Goal: Task Accomplishment & Management: Use online tool/utility

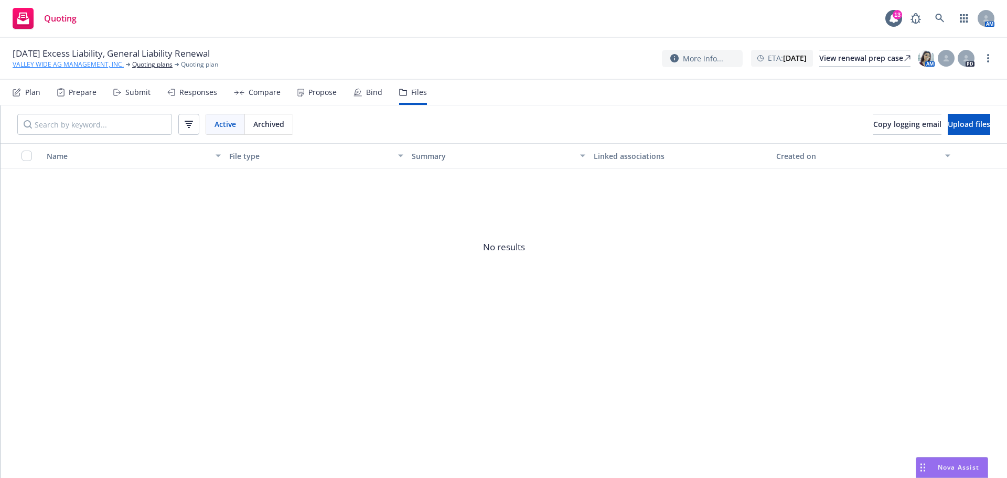
click at [65, 67] on link "VALLEY WIDE AG MANAGEMENT, INC." at bounding box center [68, 64] width 111 height 9
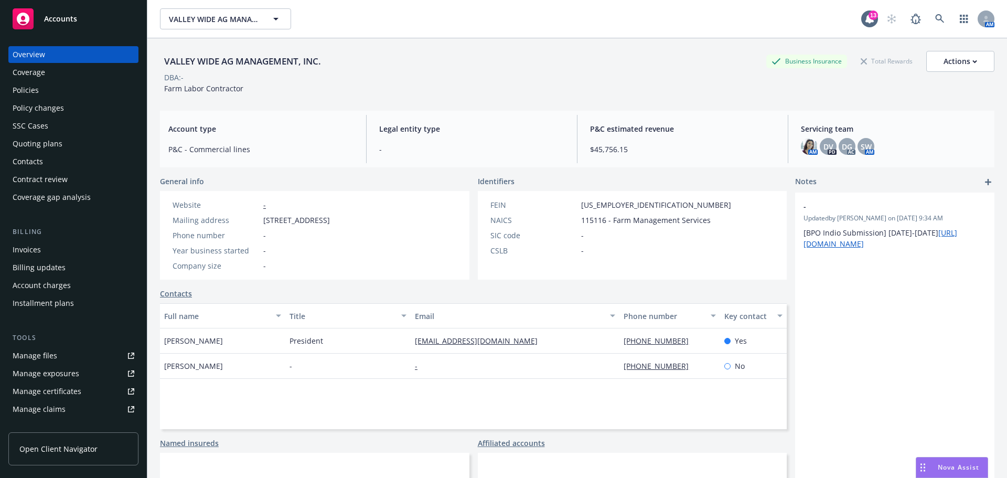
click at [72, 16] on span "Accounts" at bounding box center [60, 19] width 33 height 8
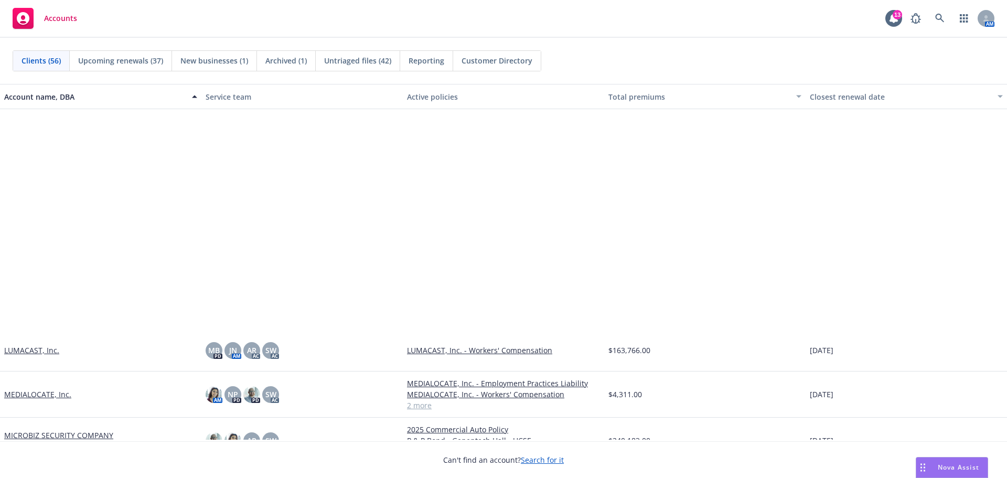
scroll to position [1049, 0]
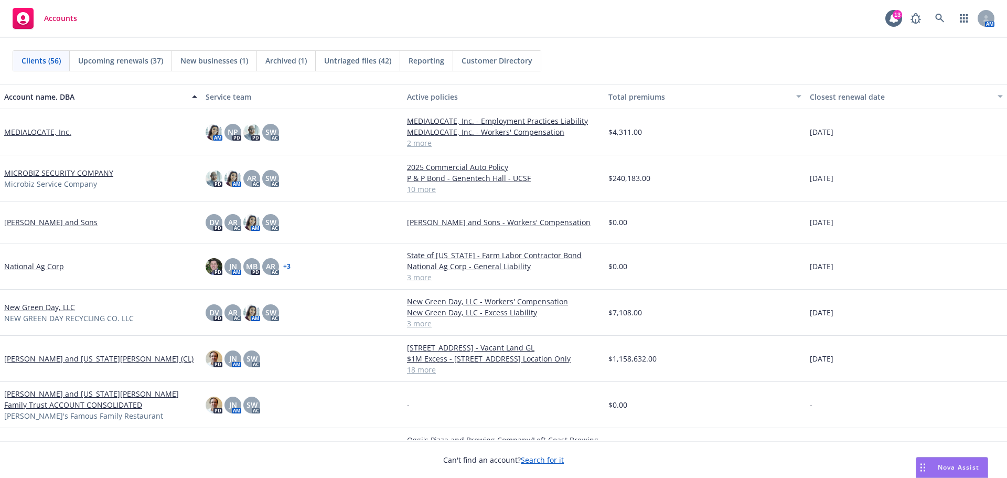
click at [65, 364] on link "[PERSON_NAME] and [US_STATE][PERSON_NAME] (CL)" at bounding box center [98, 358] width 189 height 11
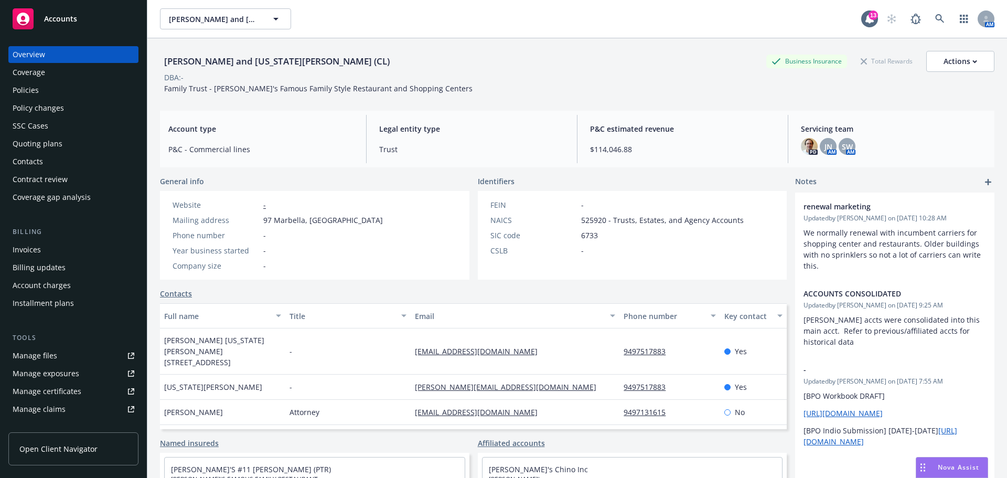
click at [75, 364] on link "Manage files" at bounding box center [73, 355] width 130 height 17
click at [60, 99] on div "Policies" at bounding box center [74, 90] width 122 height 17
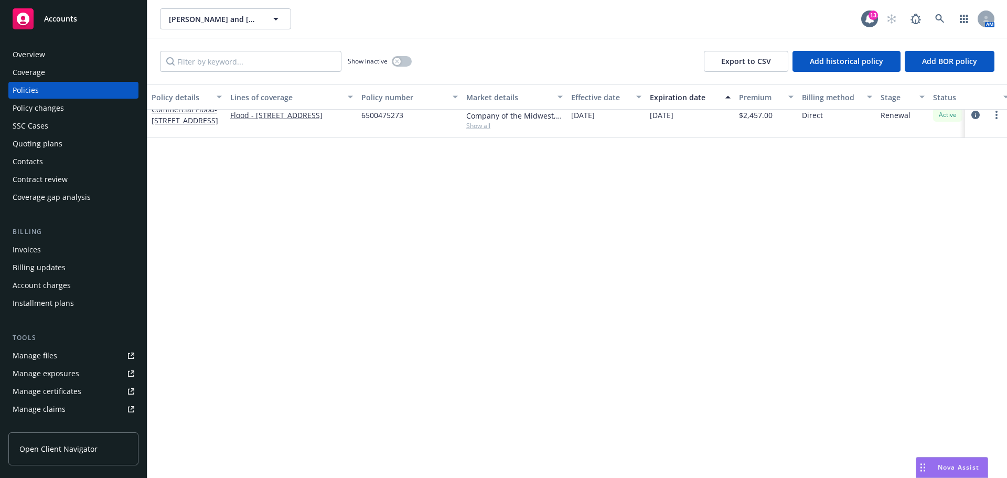
scroll to position [12, 0]
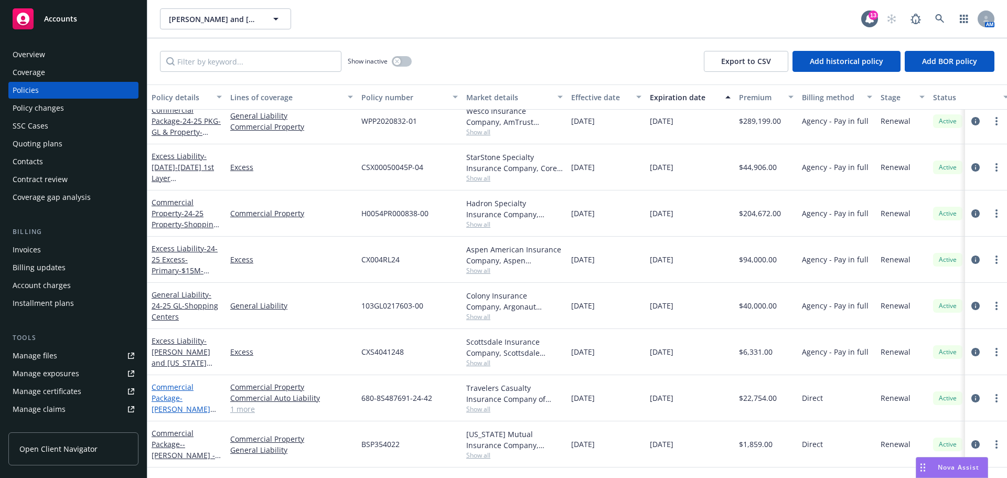
click at [164, 417] on link "Commercial Package - George and Georgia Valaskantjis - Shopping Centers" at bounding box center [183, 414] width 63 height 65
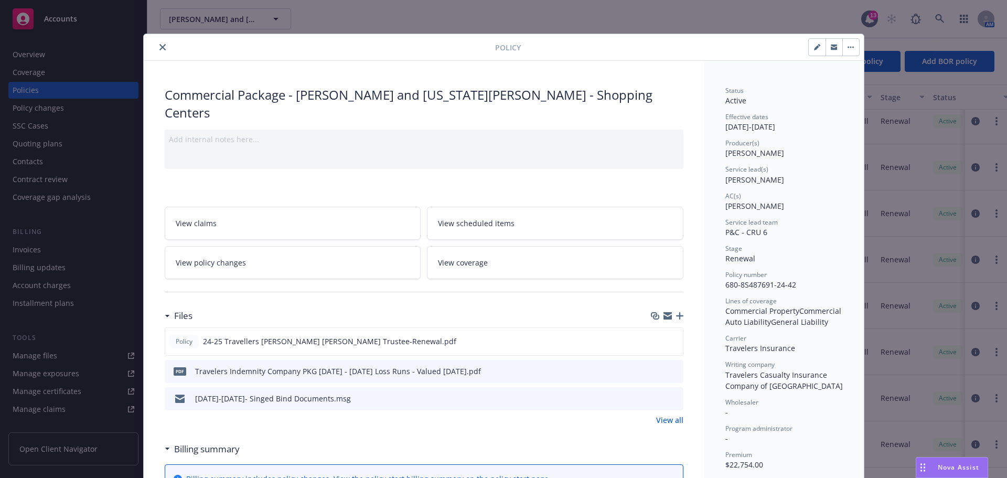
drag, startPoint x: 155, startPoint y: 40, endPoint x: 159, endPoint y: 45, distance: 5.6
click at [156, 41] on div "Policy" at bounding box center [504, 47] width 720 height 27
click at [165, 52] on button "close" at bounding box center [162, 47] width 13 height 13
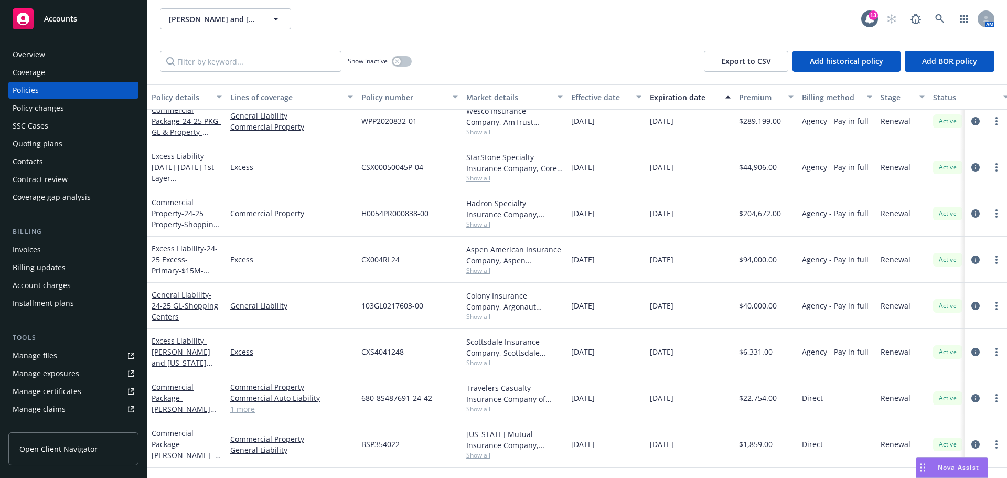
click at [79, 364] on link "Manage files" at bounding box center [73, 355] width 130 height 17
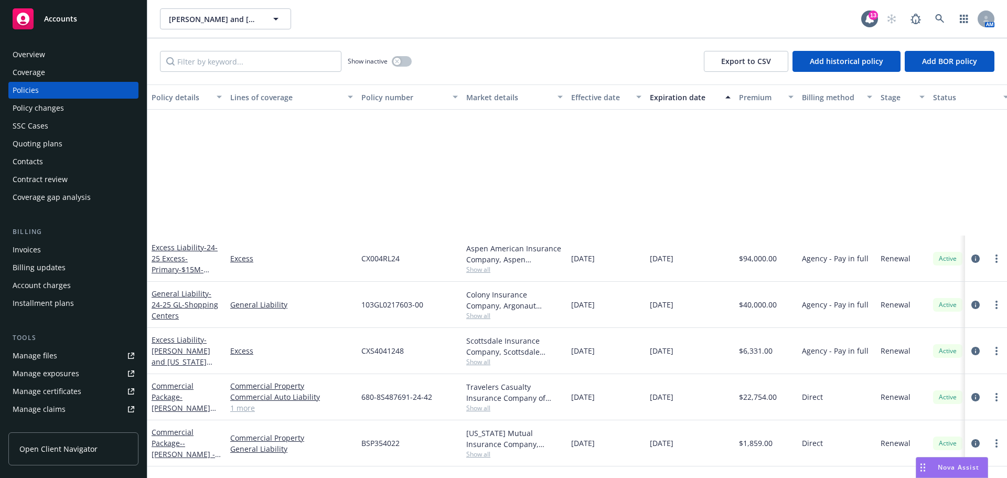
scroll to position [175, 0]
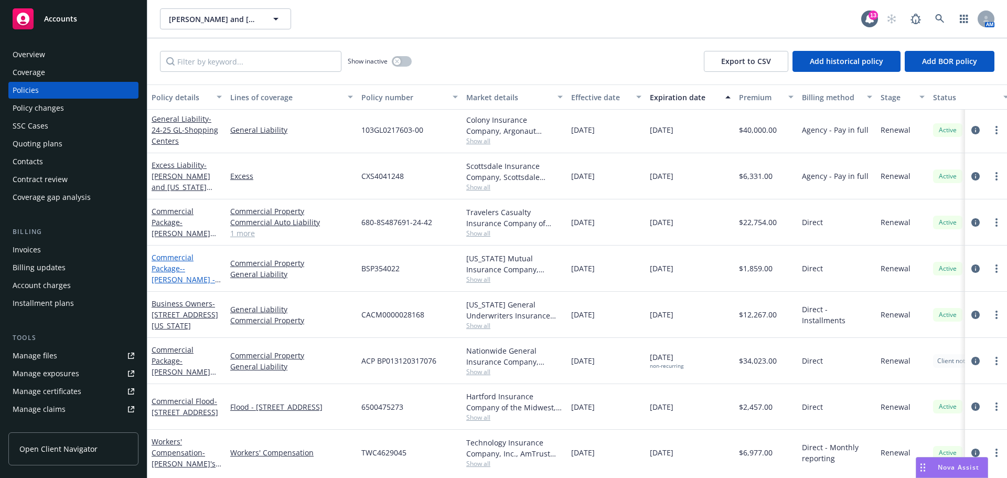
click at [179, 292] on span "- - GEORGE N VALASKANTJIS - Rental Dwelling" at bounding box center [186, 279] width 69 height 32
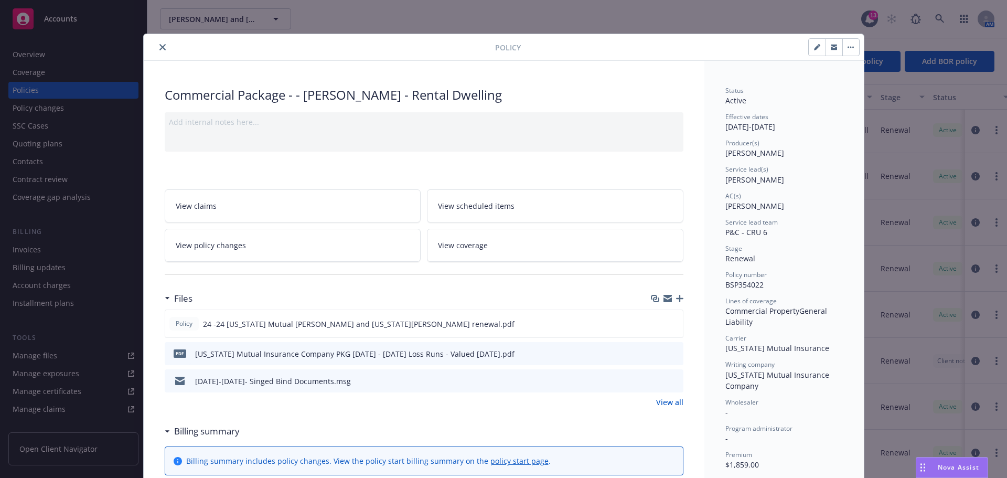
click at [163, 48] on icon "close" at bounding box center [162, 47] width 6 height 6
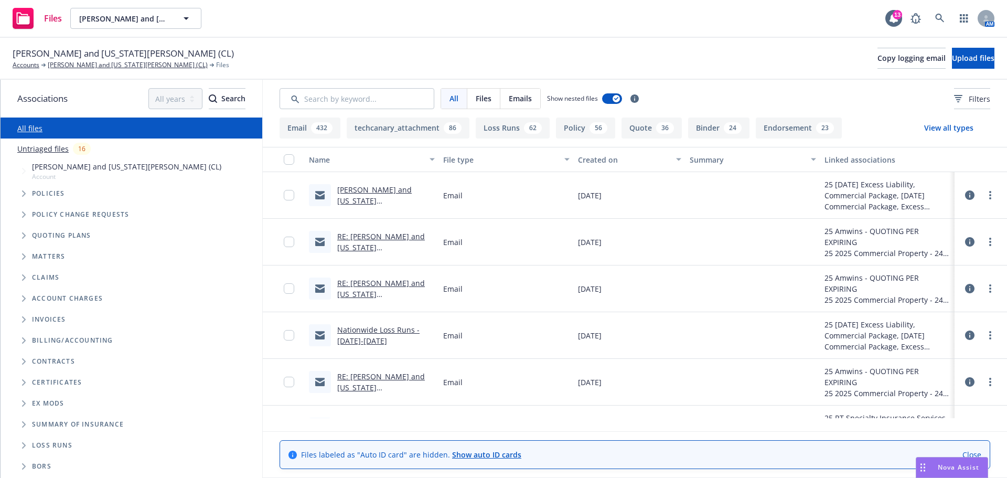
click at [49, 154] on link "Untriaged files" at bounding box center [42, 148] width 51 height 11
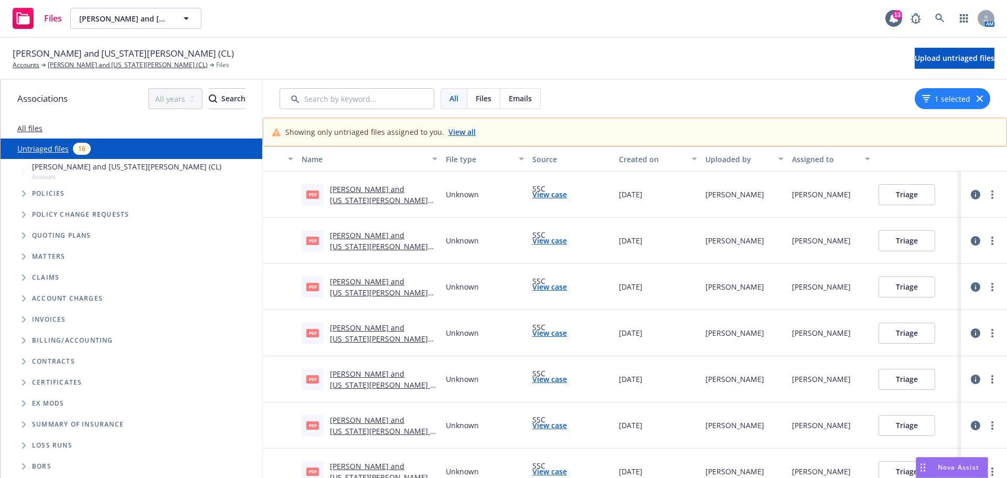
click at [453, 137] on link "View all" at bounding box center [461, 131] width 27 height 11
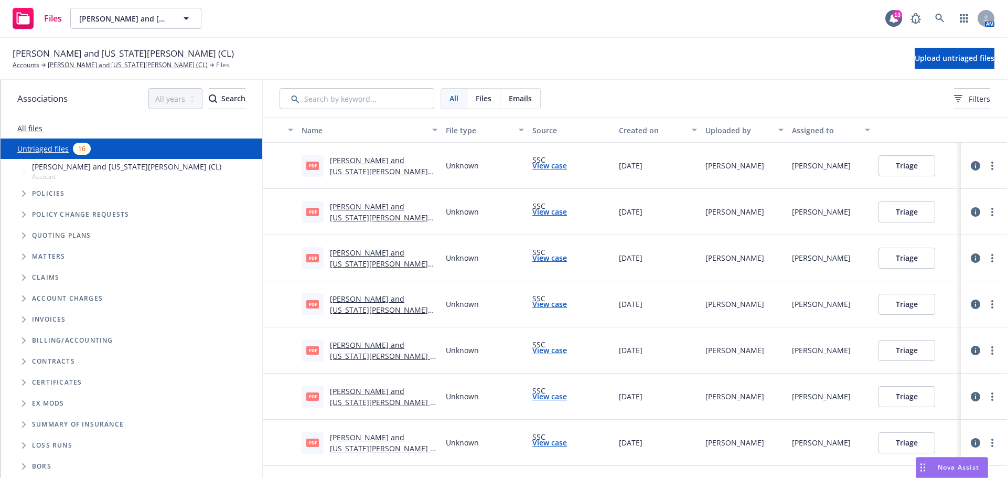
click at [639, 136] on div "Created on" at bounding box center [652, 130] width 67 height 11
click at [349, 181] on link "Nikiforos and Georgia Valaskantjis (CL) - 2025 Commercial Package Notice of cha…" at bounding box center [384, 176] width 108 height 43
click at [910, 176] on button "Triage" at bounding box center [907, 165] width 57 height 21
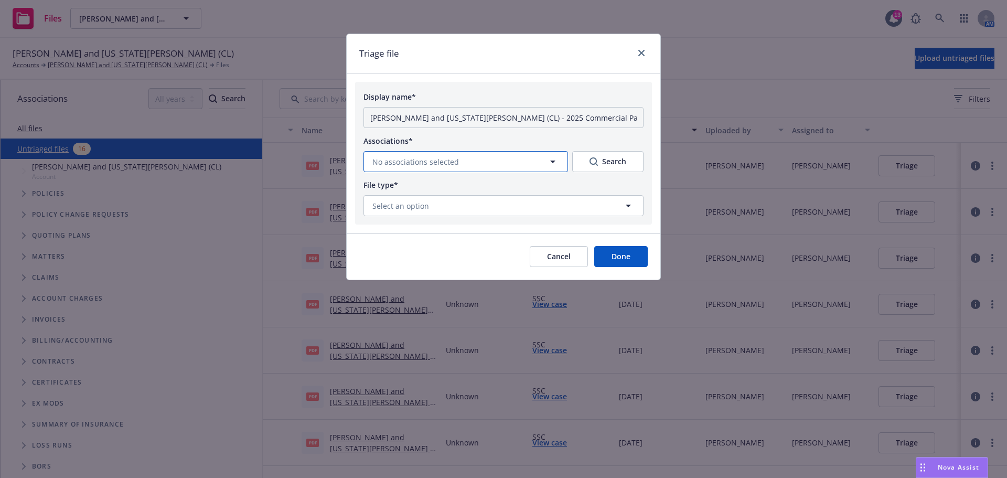
click at [517, 172] on button "No associations selected" at bounding box center [465, 161] width 205 height 21
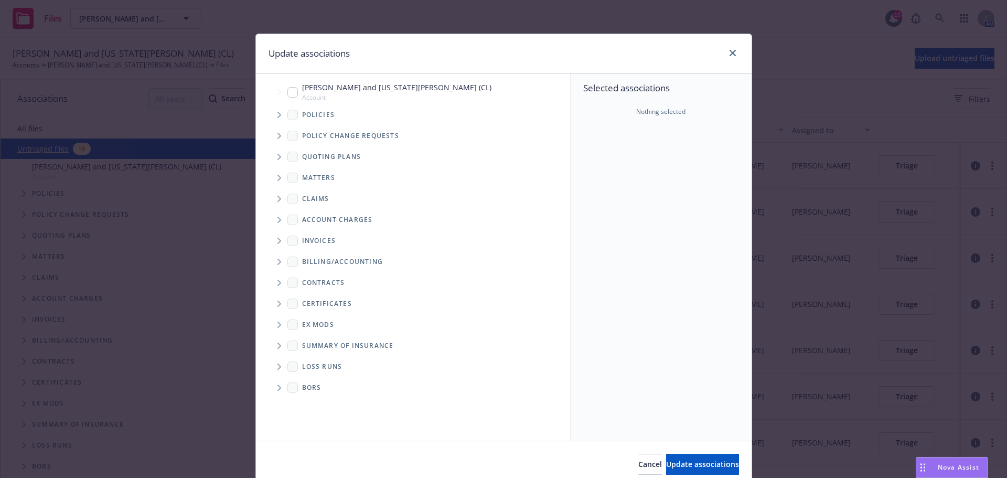
click at [273, 122] on span "Tree Example" at bounding box center [279, 114] width 17 height 17
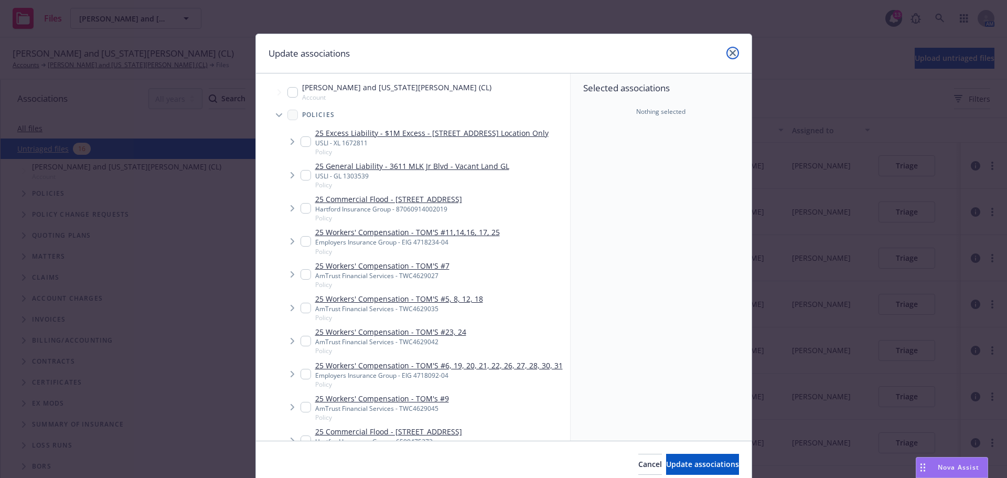
click at [731, 53] on link "close" at bounding box center [732, 53] width 13 height 13
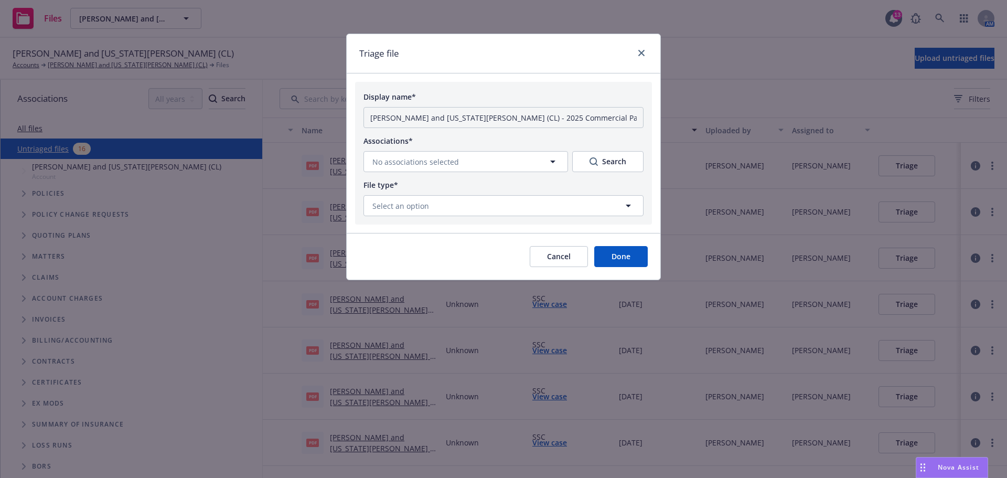
click at [562, 267] on button "Cancel" at bounding box center [559, 256] width 58 height 21
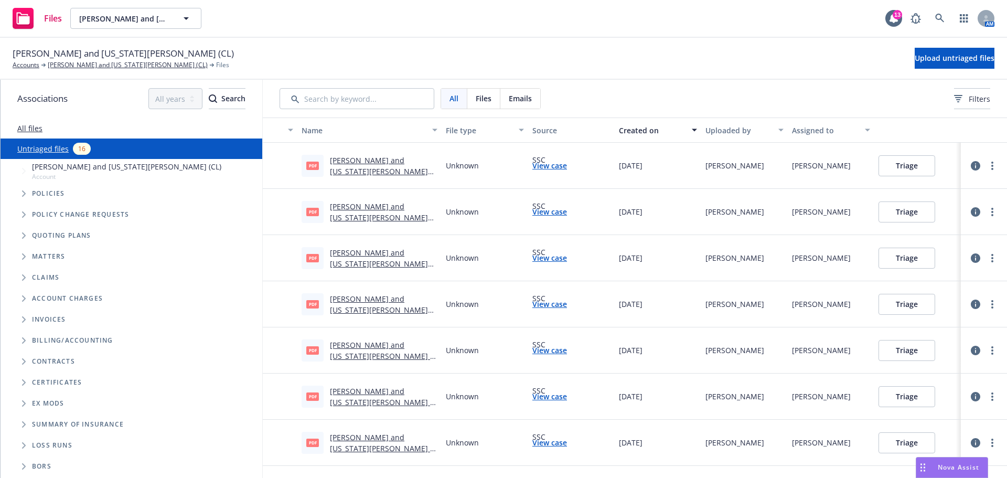
click at [357, 183] on link "Nikiforos and Georgia Valaskantjis (CL) - 2025 Commercial Package Notice of cha…" at bounding box center [384, 176] width 108 height 43
click at [901, 176] on button "Triage" at bounding box center [907, 165] width 57 height 21
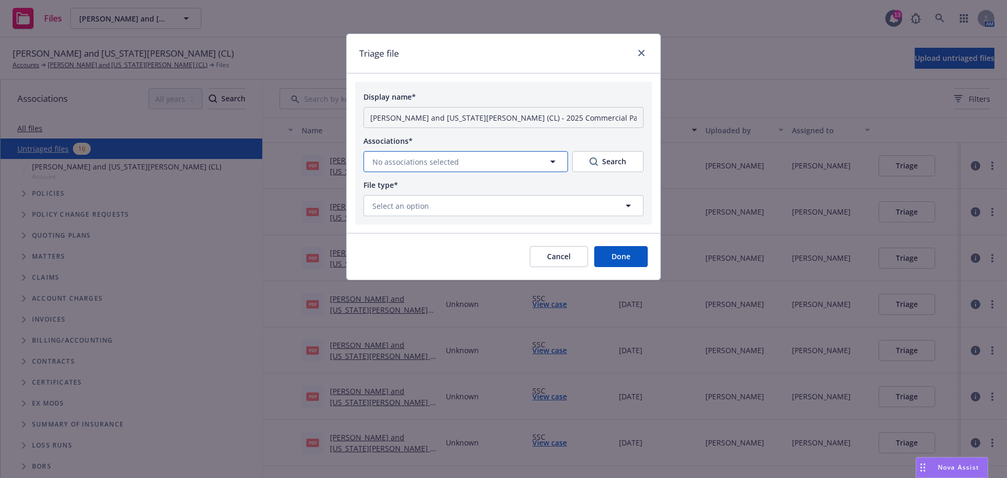
click at [548, 168] on icon "button" at bounding box center [553, 161] width 13 height 13
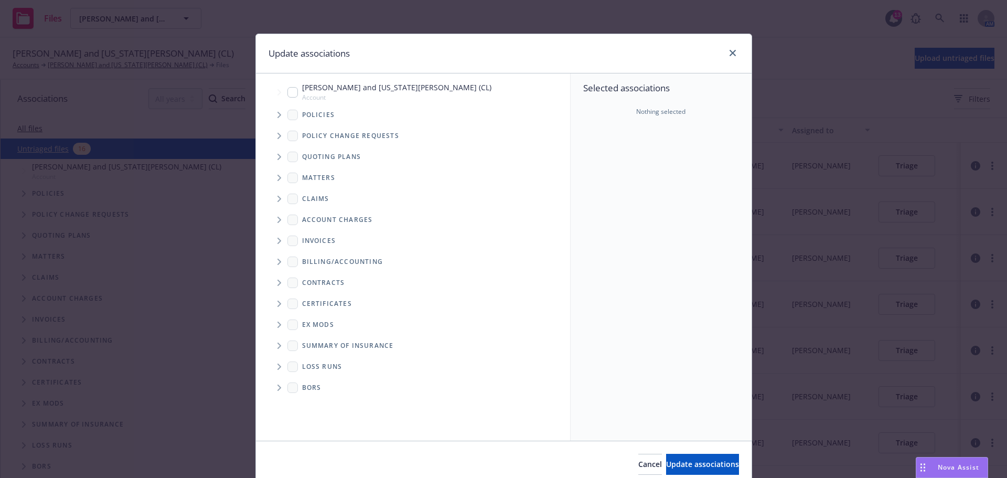
click at [273, 164] on span "Tree Example" at bounding box center [279, 156] width 17 height 17
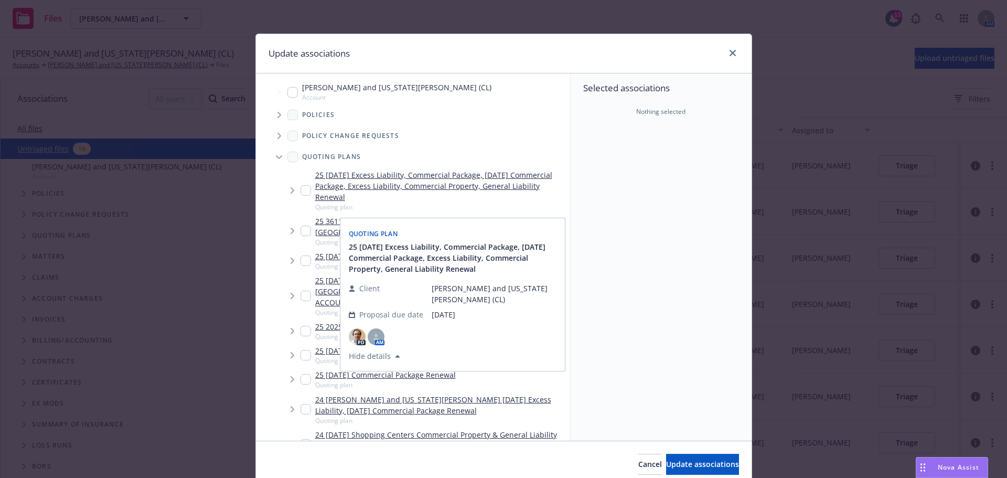
click at [296, 194] on span "Tree Example" at bounding box center [292, 190] width 17 height 17
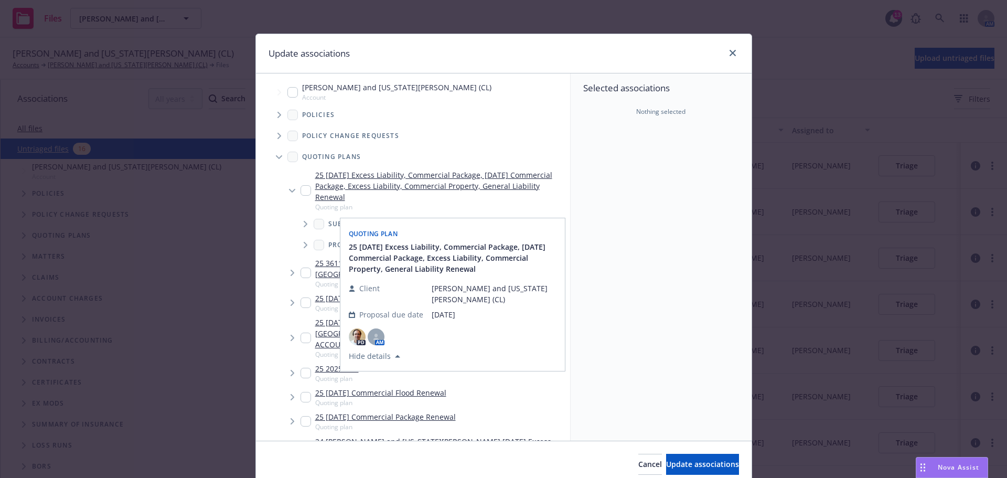
click at [405, 202] on link "25 [DATE] Excess Liability, Commercial Package, [DATE] Commercial Package, Exce…" at bounding box center [440, 185] width 251 height 33
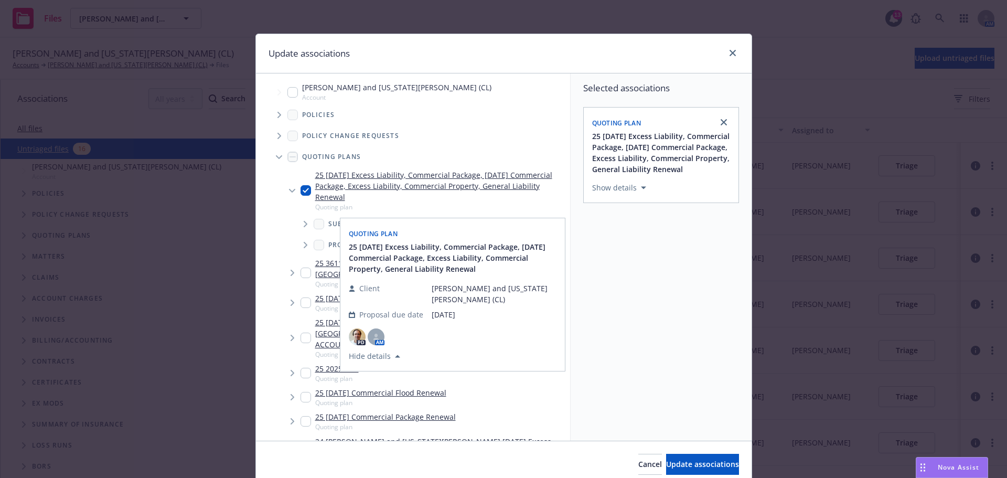
click at [517, 231] on div "Quoting plan" at bounding box center [453, 232] width 212 height 17
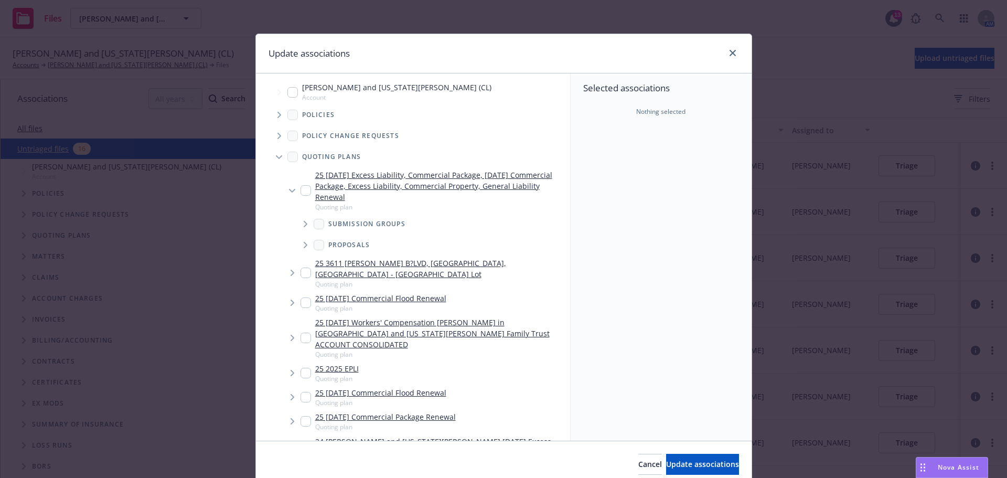
click at [627, 277] on div "Selected associations Nothing selected" at bounding box center [661, 256] width 181 height 367
click at [301, 195] on input "Tree Example" at bounding box center [306, 190] width 10 height 10
checkbox input "true"
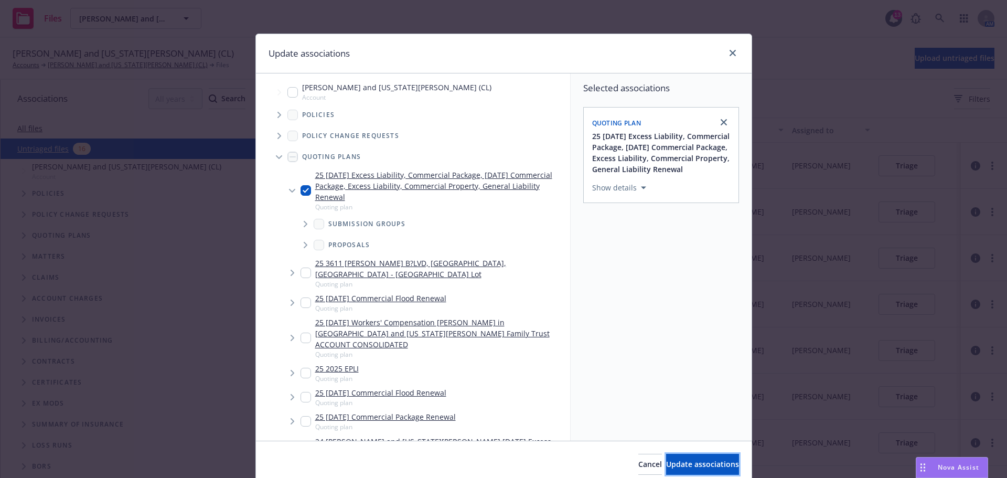
click at [682, 464] on span "Update associations" at bounding box center [702, 464] width 73 height 10
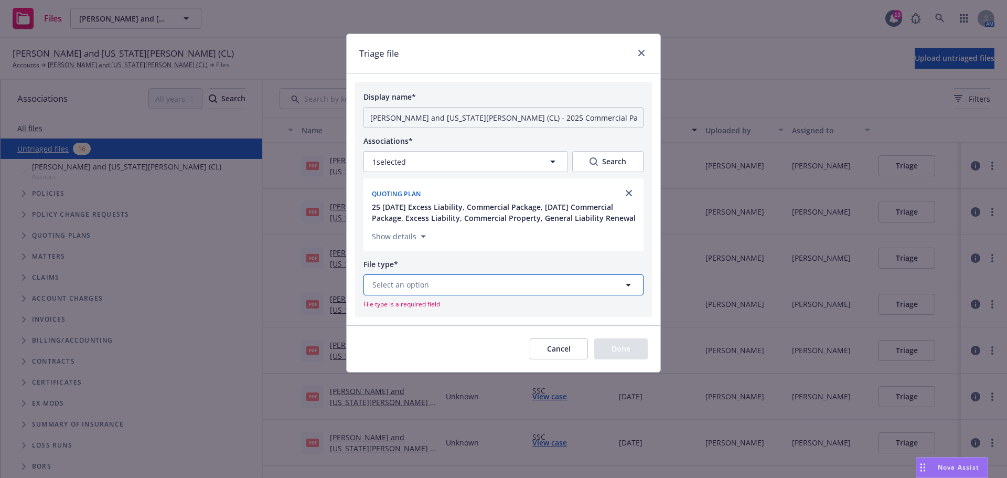
click at [454, 295] on button "Select an option" at bounding box center [503, 284] width 280 height 21
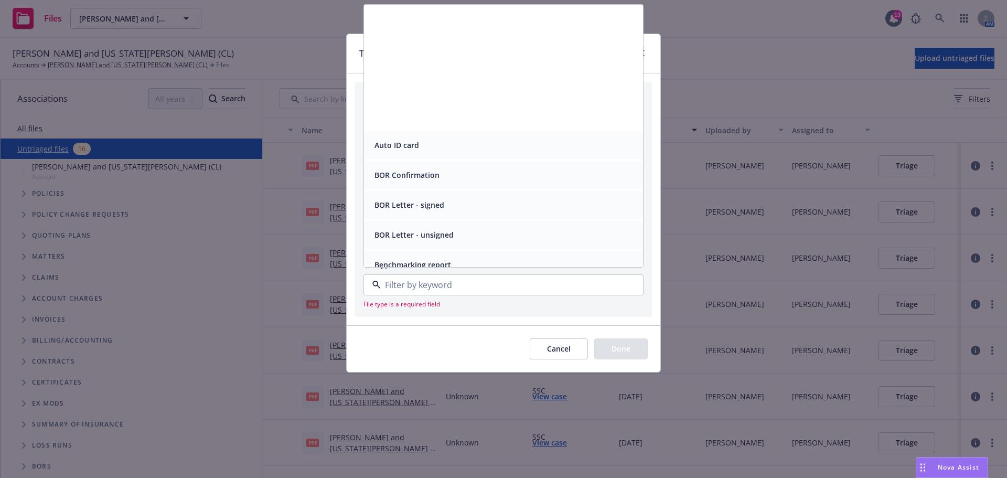
scroll to position [437, 0]
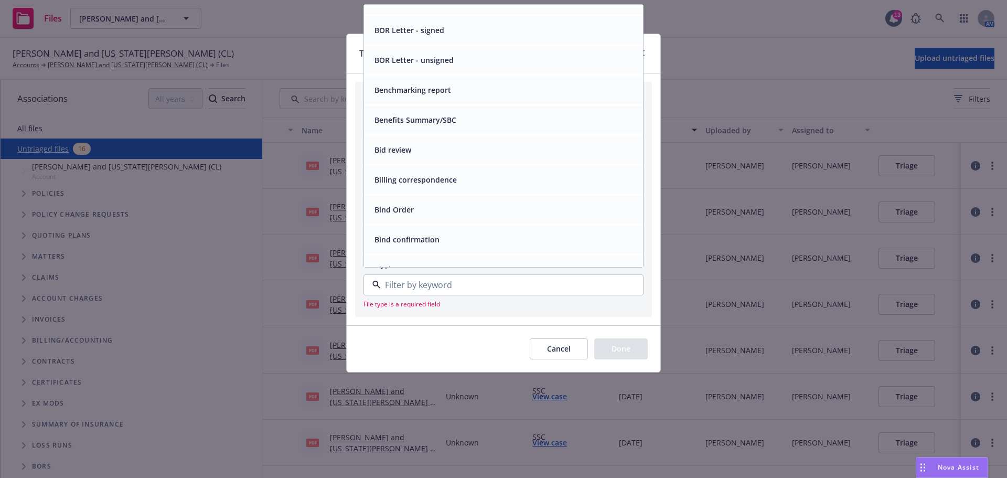
type input "r"
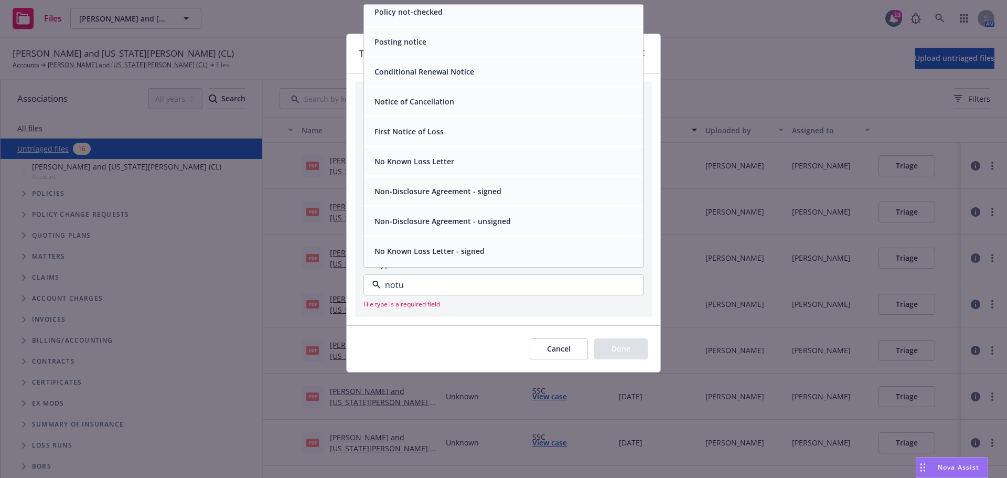
scroll to position [0, 0]
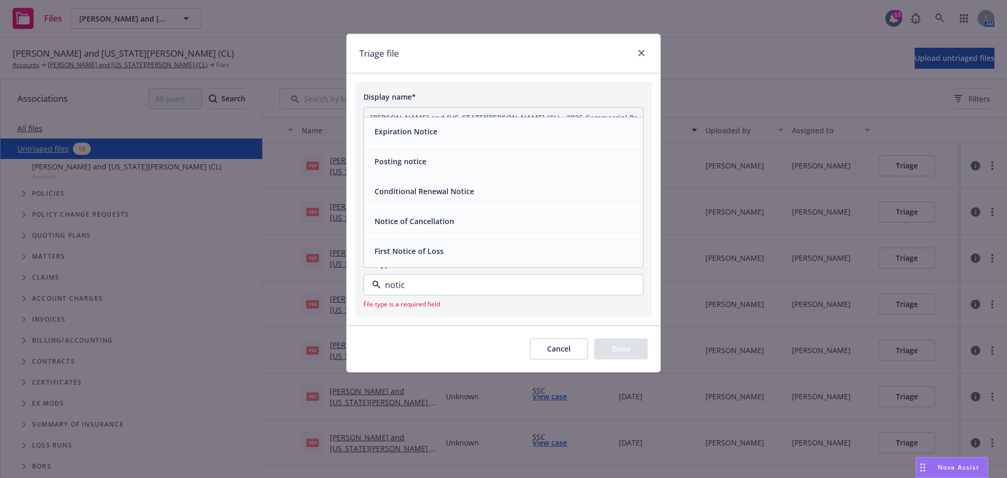
type input "notice"
click at [378, 197] on span "Conditional Renewal Notice" at bounding box center [424, 191] width 100 height 11
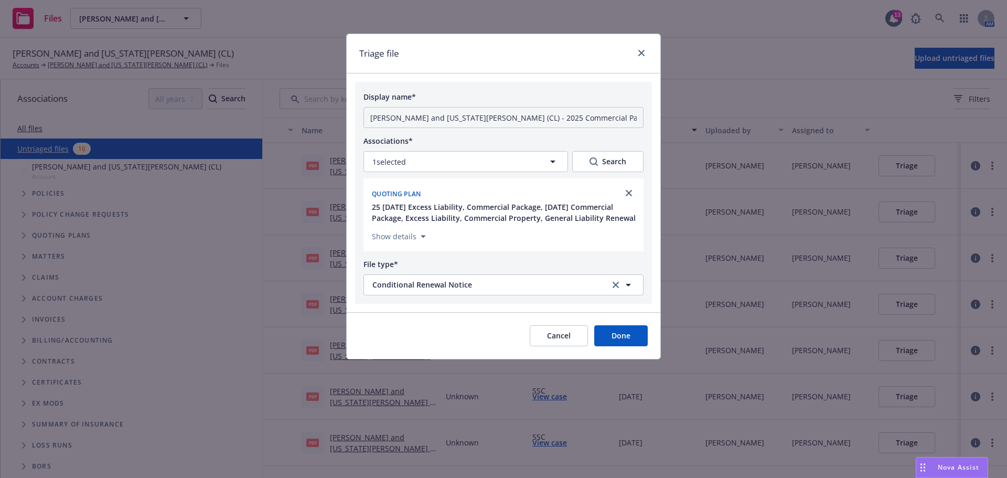
click at [604, 346] on button "Done" at bounding box center [620, 335] width 53 height 21
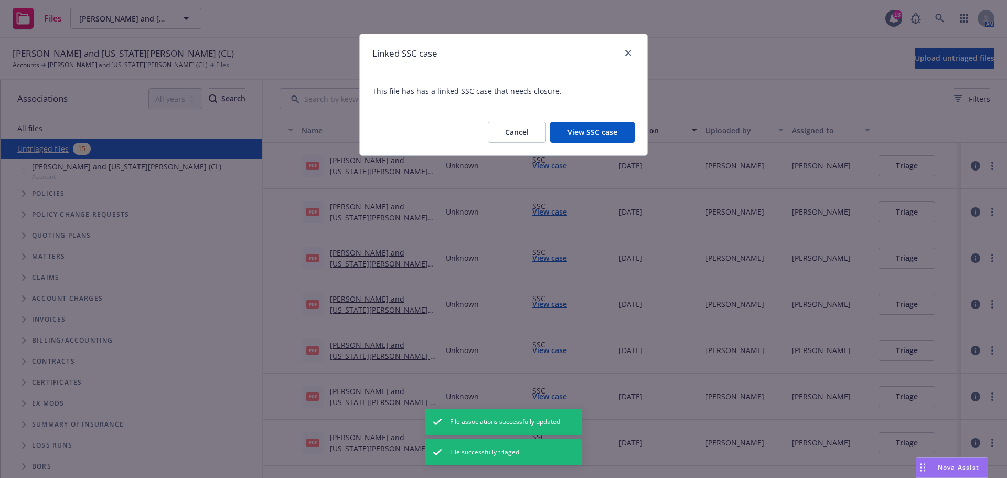
click at [586, 136] on button "View SSC case" at bounding box center [592, 132] width 84 height 21
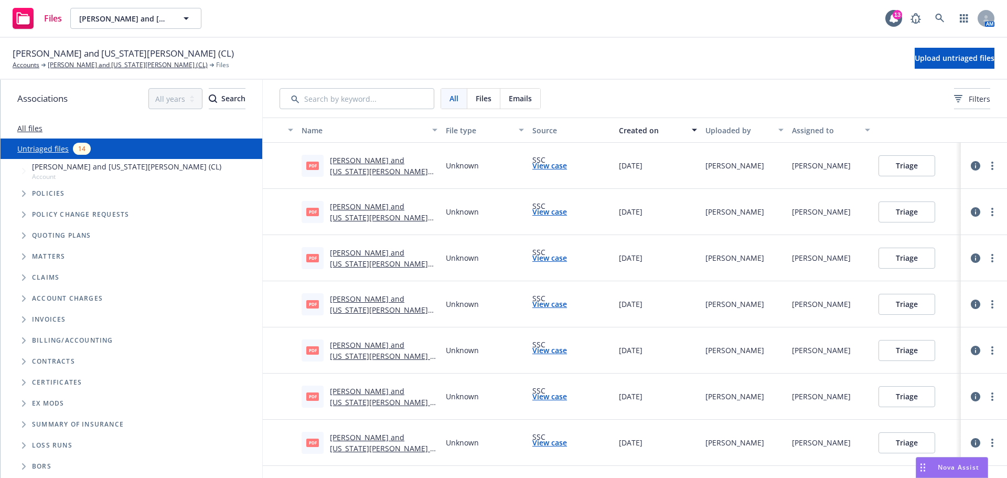
click at [338, 178] on link "Nikiforos and Georgia Valaskantjis (CL) - 2025 Commercial Package Notice of cha…" at bounding box center [384, 176] width 108 height 43
click at [367, 183] on link "Nikiforos and Georgia Valaskantjis (CL) - 2025 Commercial Package Notice of cha…" at bounding box center [384, 176] width 108 height 43
click at [971, 170] on icon "button" at bounding box center [975, 165] width 9 height 9
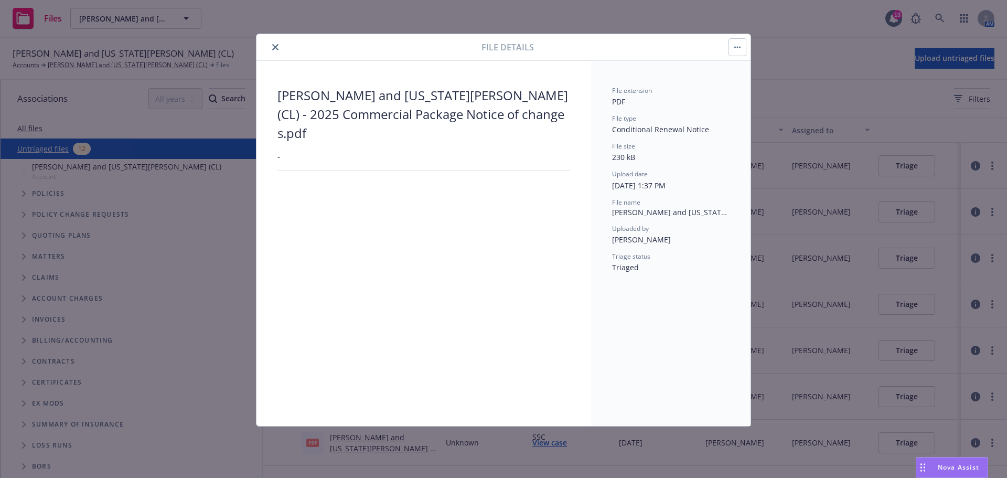
click at [268, 47] on div at bounding box center [371, 47] width 221 height 13
click at [272, 48] on button "close" at bounding box center [275, 47] width 13 height 13
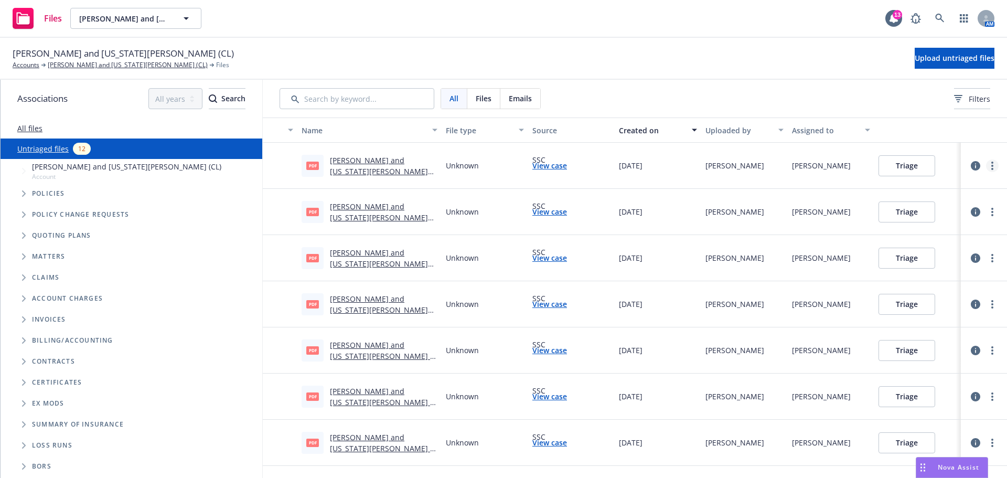
click at [986, 172] on link "more" at bounding box center [992, 165] width 13 height 13
click at [946, 191] on link "Archive" at bounding box center [943, 197] width 92 height 21
click at [355, 177] on link "Nikiforos and Georgia Valaskantjis (CL) - 2025 Commercial Package Notice of cha…" at bounding box center [384, 176] width 108 height 43
click at [991, 164] on circle "more" at bounding box center [992, 163] width 2 height 2
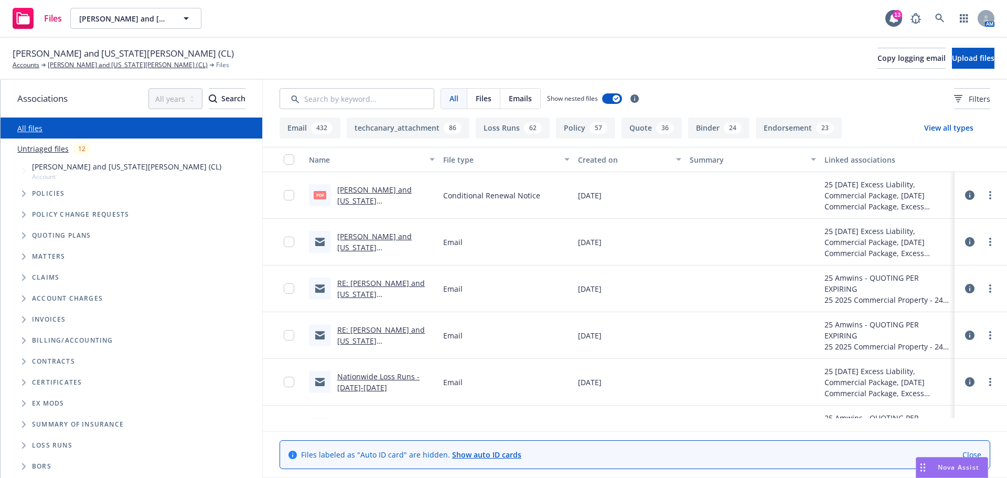
click at [344, 204] on link "[PERSON_NAME] and [US_STATE][PERSON_NAME] (CL) - 2025 Commercial Package Notice…" at bounding box center [385, 212] width 97 height 54
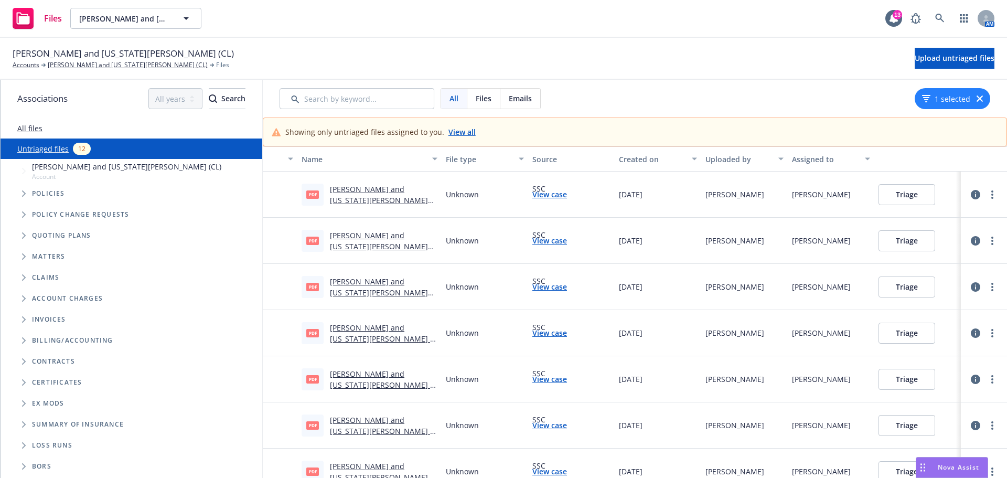
click at [453, 137] on link "View all" at bounding box center [461, 131] width 27 height 11
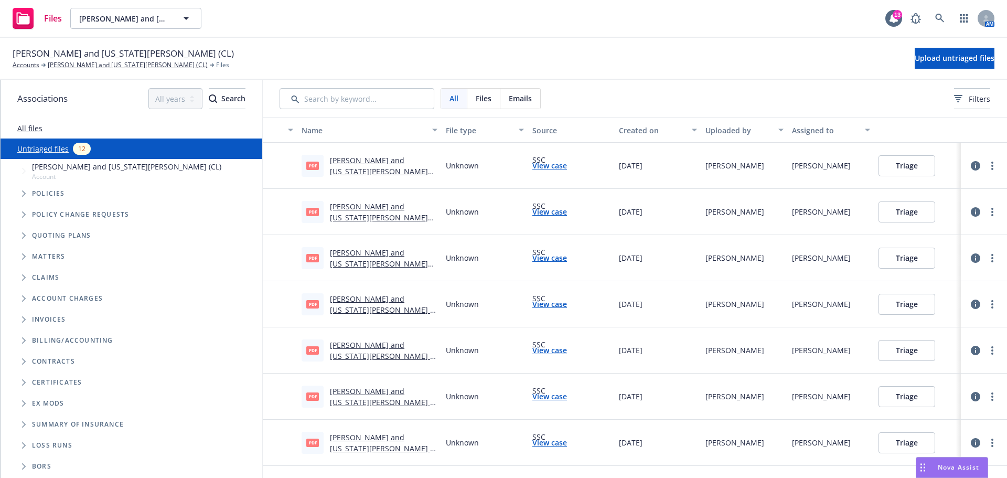
click at [345, 177] on link "[PERSON_NAME] and [US_STATE][PERSON_NAME] (CL) 2025 Commercial Package Policy.p…" at bounding box center [383, 176] width 106 height 43
click at [355, 170] on link "[PERSON_NAME] and [US_STATE][PERSON_NAME] (CL) 2025 Commercial Package Policy.p…" at bounding box center [383, 176] width 106 height 43
click at [886, 174] on button "Triage" at bounding box center [907, 165] width 57 height 21
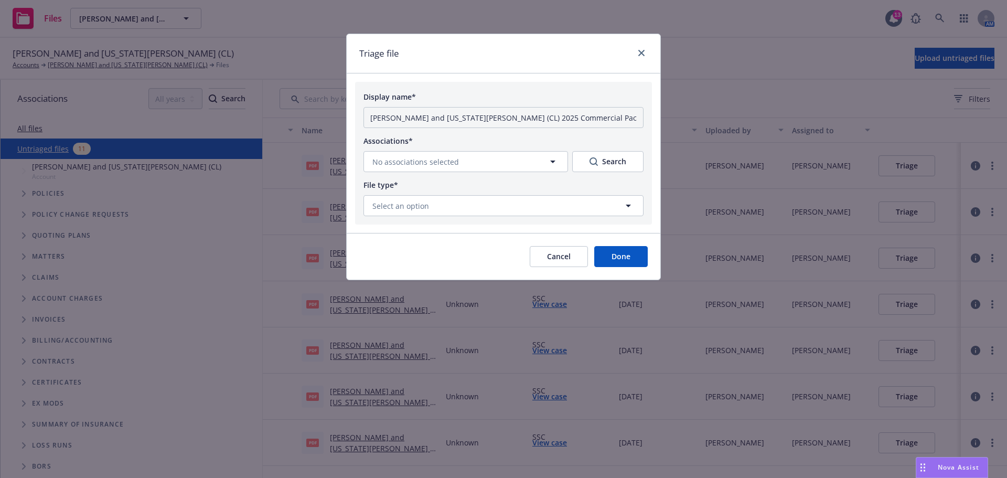
click at [533, 267] on button "Cancel" at bounding box center [559, 256] width 58 height 21
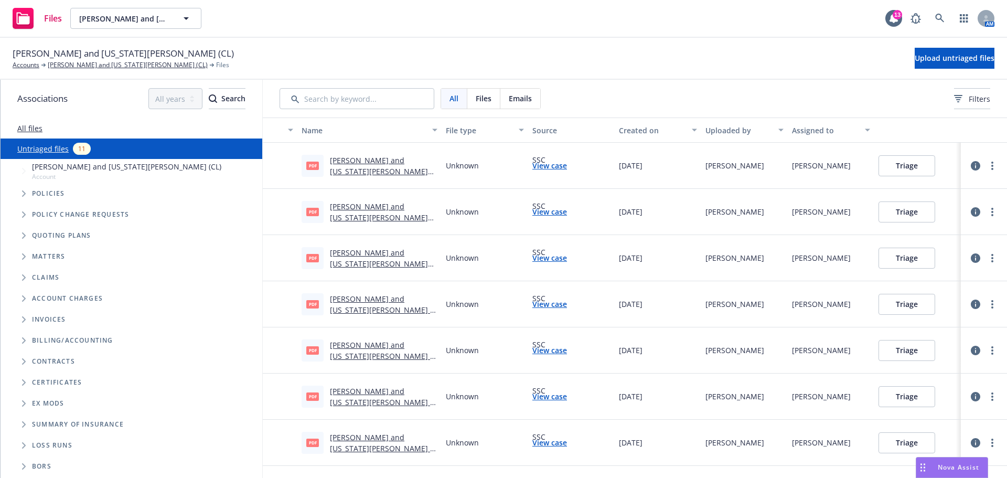
click at [355, 170] on link "Nikiforos and Georgia Valaskantjis (CL) 2025 Commercial Package Policy.pdf" at bounding box center [383, 176] width 106 height 43
click at [911, 167] on button "Triage" at bounding box center [907, 165] width 57 height 21
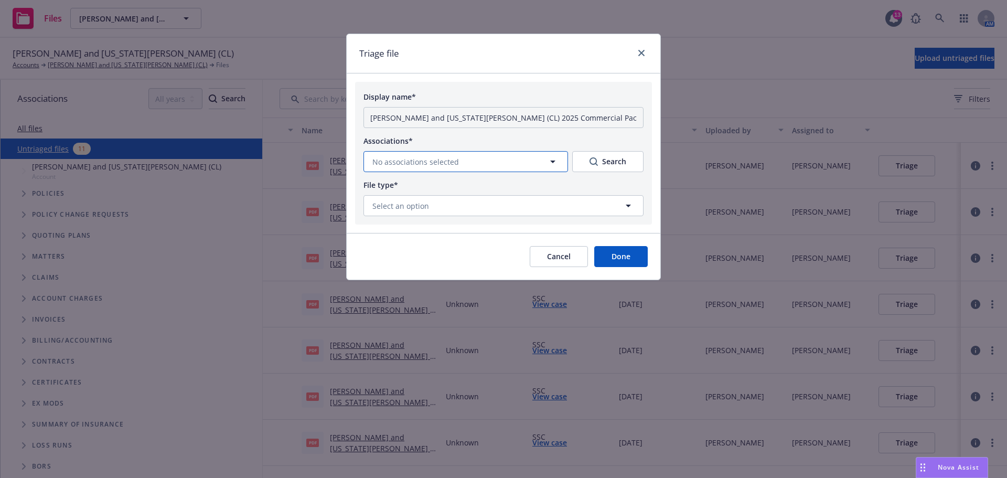
click at [467, 167] on button "No associations selected" at bounding box center [465, 161] width 205 height 21
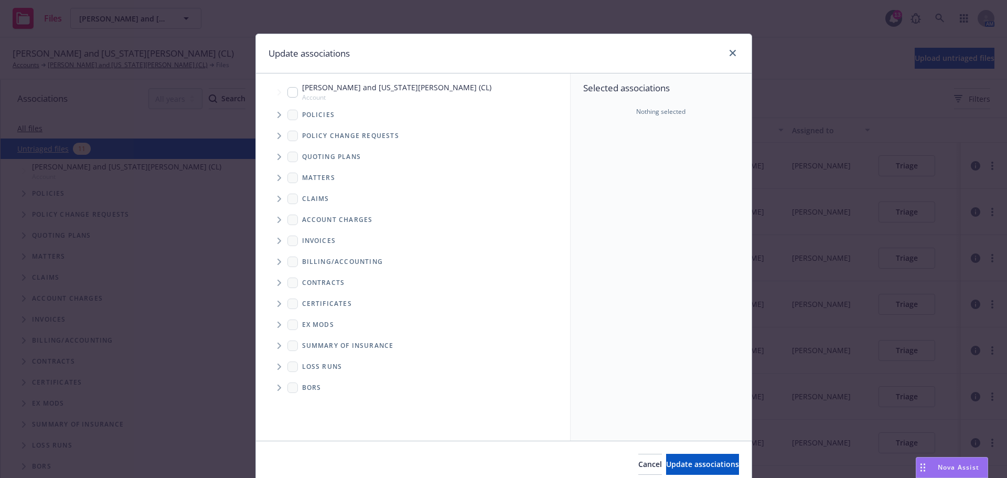
click at [274, 165] on span "Tree Example" at bounding box center [279, 156] width 17 height 17
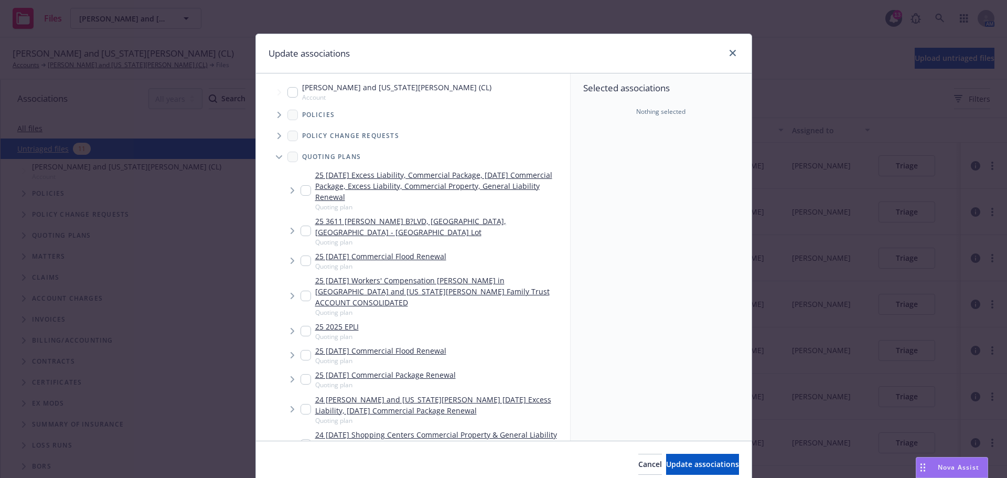
click at [348, 185] on link "25 10/08/25 Excess Liability, Commercial Package, 10/04/25 Commercial Package, …" at bounding box center [440, 185] width 251 height 33
checkbox input "true"
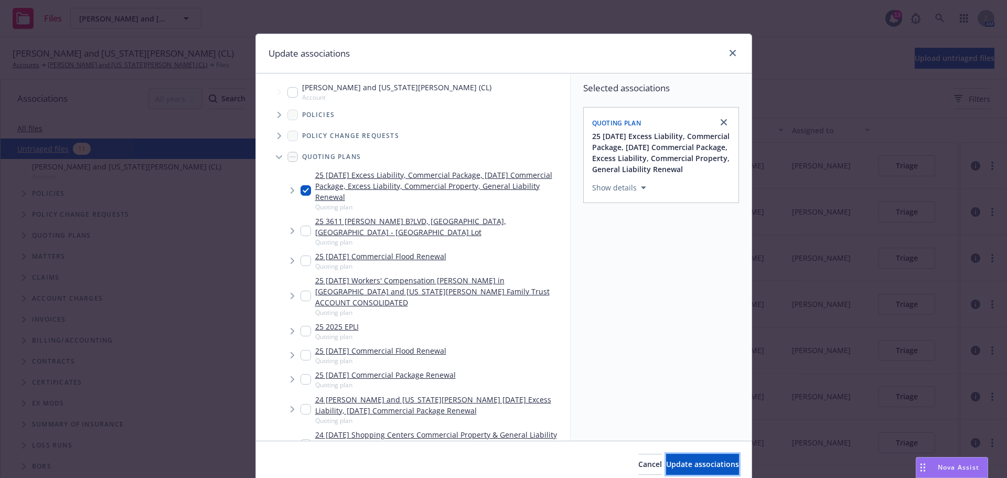
click at [666, 461] on button "Update associations" at bounding box center [702, 464] width 73 height 21
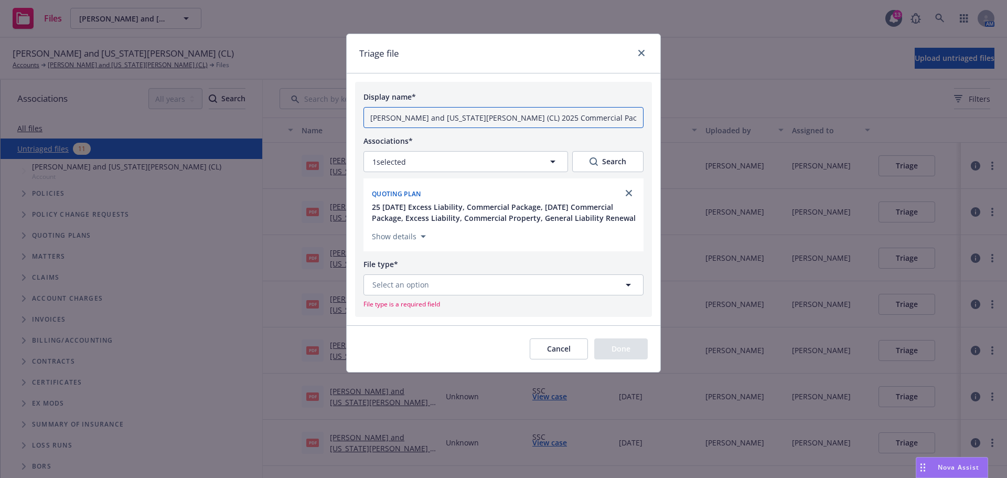
drag, startPoint x: 372, startPoint y: 126, endPoint x: 684, endPoint y: 129, distance: 312.1
click at [684, 129] on div "Triage file Display name* Nikiforos and Georgia Valaskantjis (CL) 2025 Commerci…" at bounding box center [503, 239] width 1007 height 478
type input "10.08.2025, BOP, ORMU, Renewal Dec Pages - $2061"
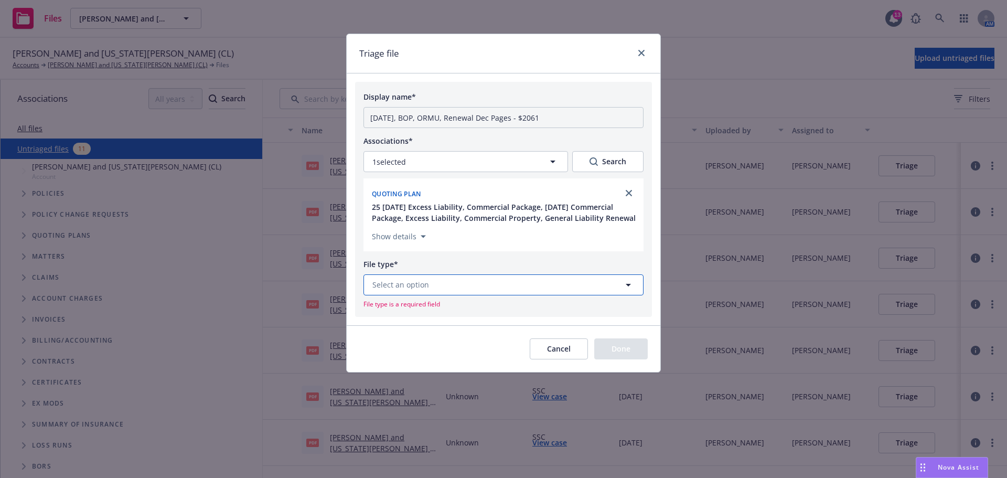
click at [458, 295] on button "Select an option" at bounding box center [503, 284] width 280 height 21
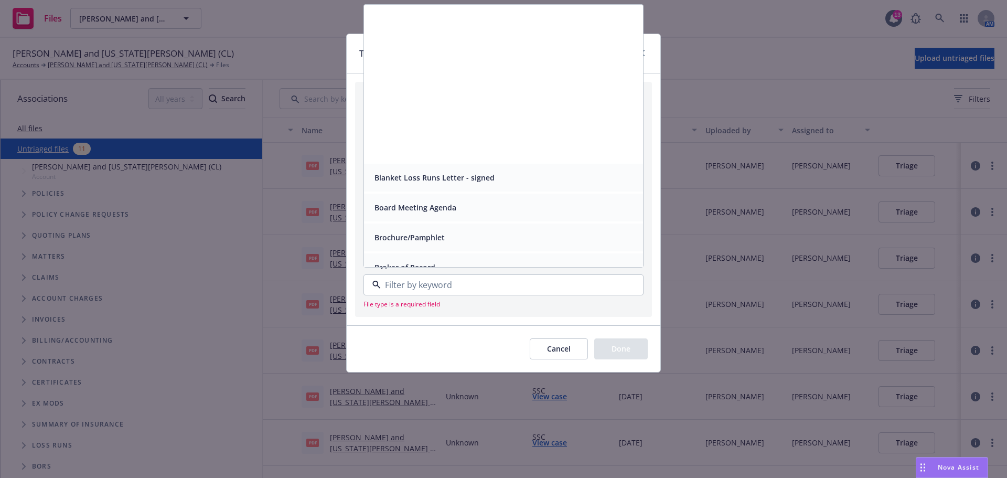
scroll to position [839, 0]
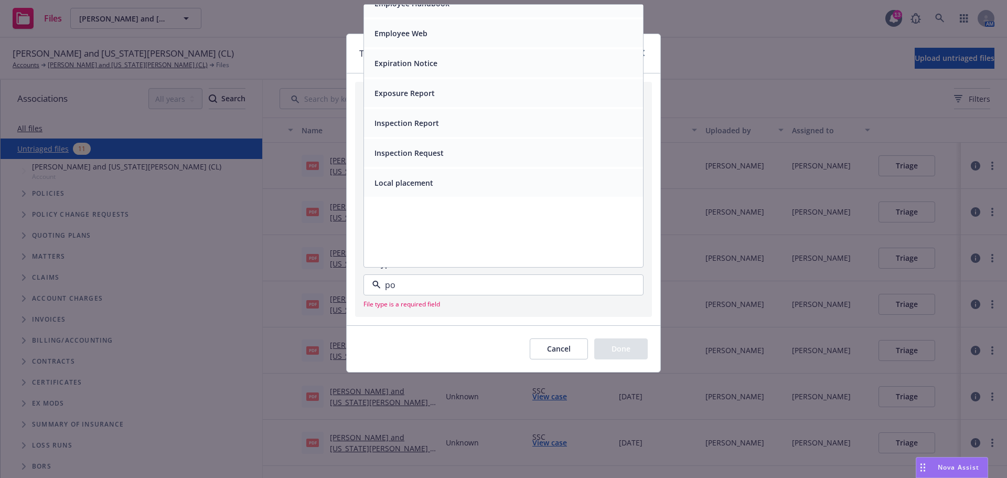
type input "pol"
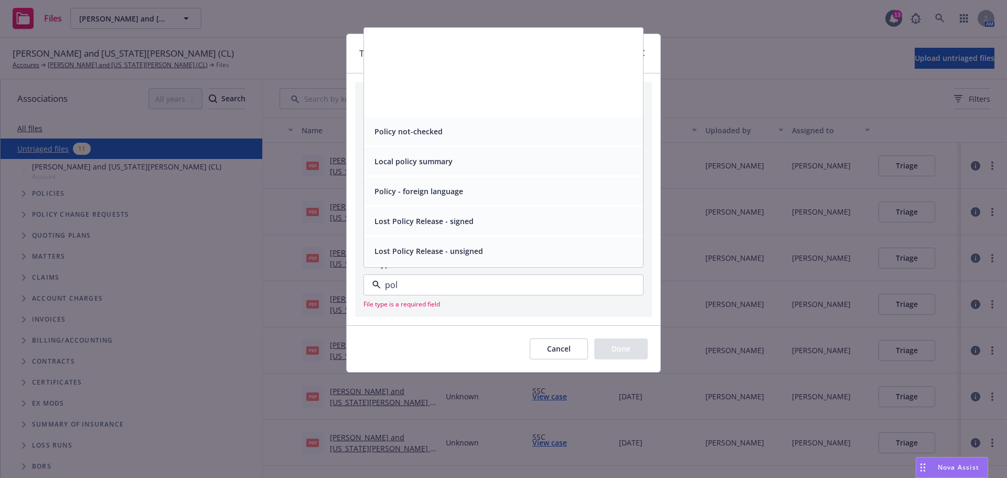
scroll to position [0, 0]
click at [422, 49] on div "Policy" at bounding box center [503, 41] width 266 height 15
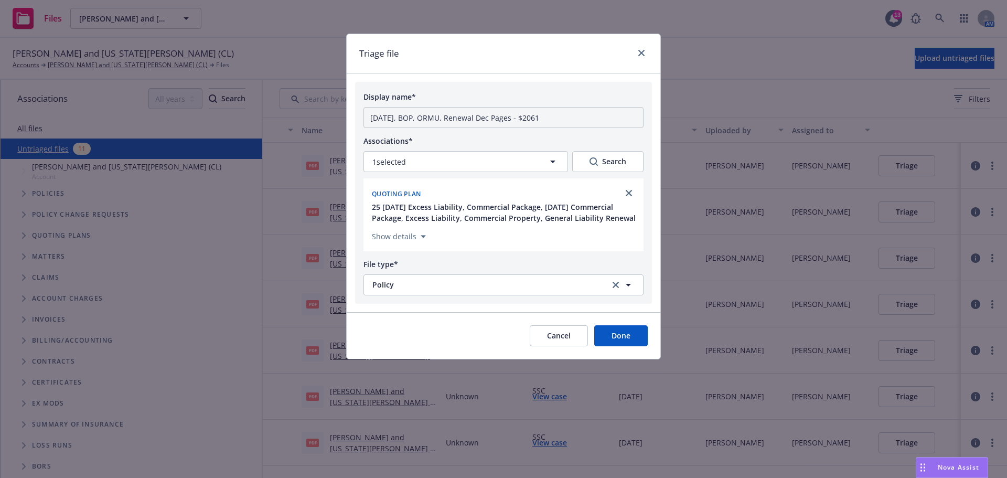
click at [632, 346] on button "Done" at bounding box center [620, 335] width 53 height 21
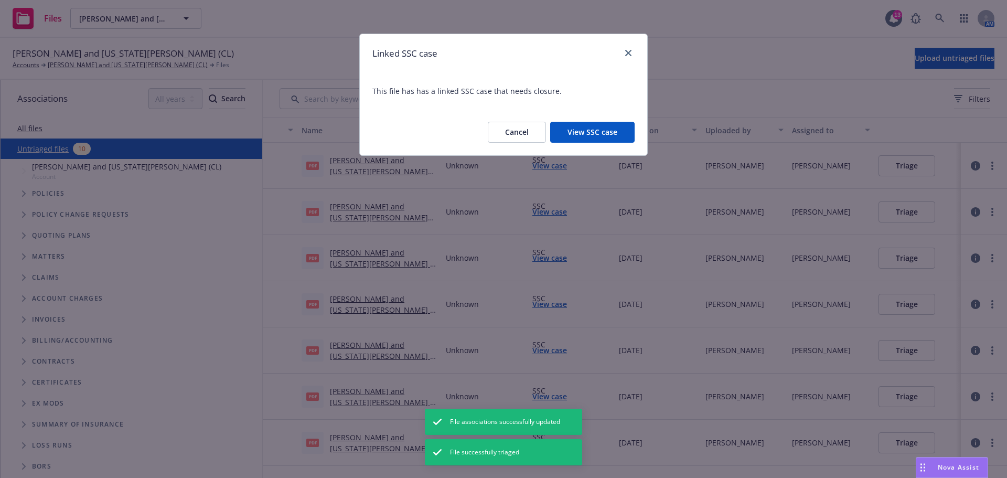
click at [576, 131] on button "View SSC case" at bounding box center [592, 132] width 84 height 21
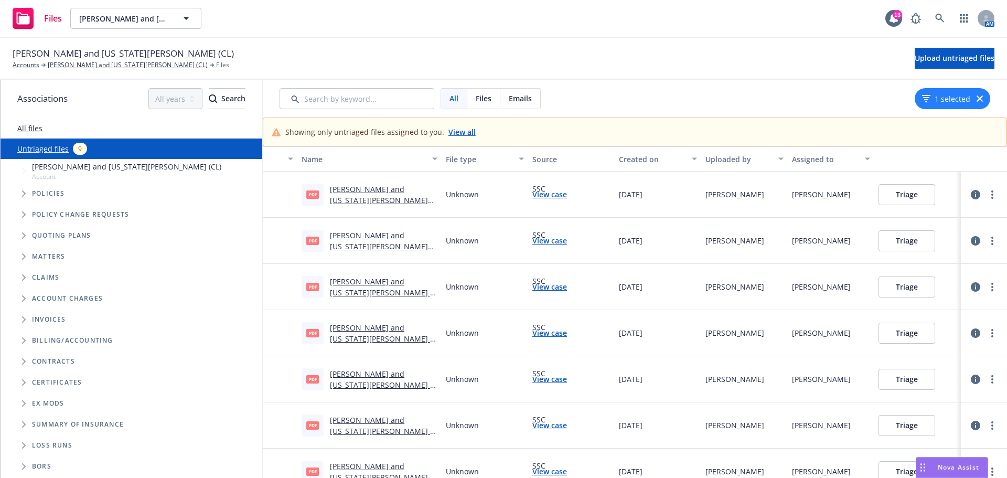
click at [464, 137] on link "View all" at bounding box center [461, 131] width 27 height 11
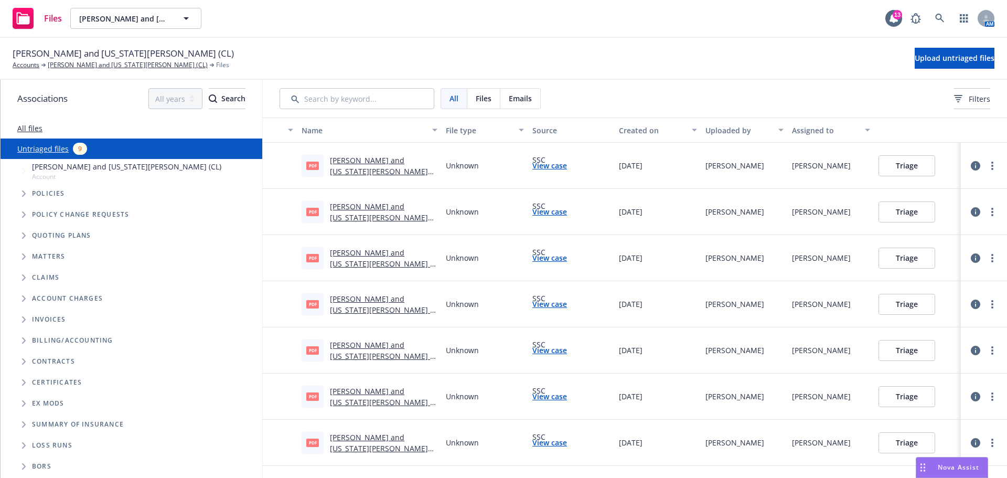
click at [371, 181] on link "Nikiforos and Georgia Valaskantjis (CL) 680-8S487691-24 Renewal premium changes…" at bounding box center [383, 176] width 106 height 43
click at [991, 170] on icon "more" at bounding box center [992, 166] width 2 height 8
click at [914, 198] on link "Archive" at bounding box center [943, 197] width 92 height 21
click at [357, 178] on link "Nikiforos and Georgia Valaskantjis (CL) 680-8S487691-24 Renewal premium changes…" at bounding box center [383, 176] width 106 height 43
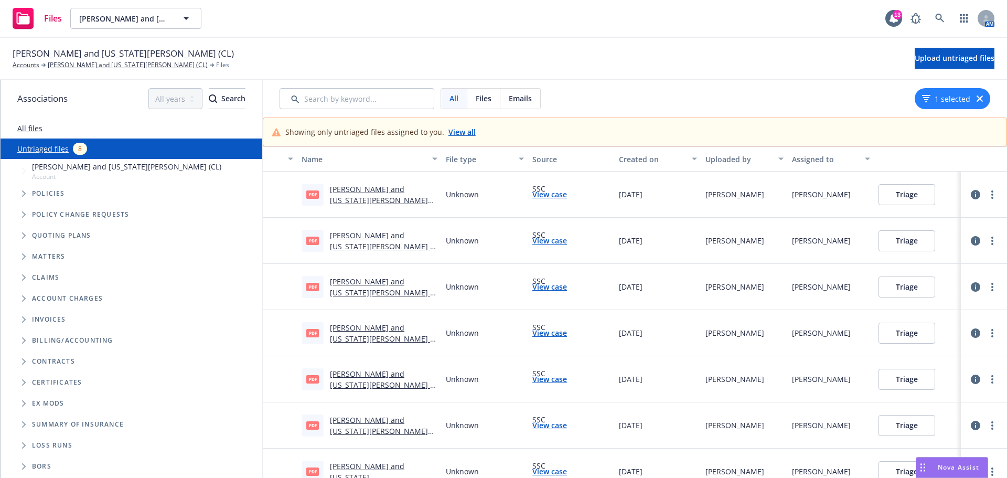
click at [464, 137] on link "View all" at bounding box center [461, 131] width 27 height 11
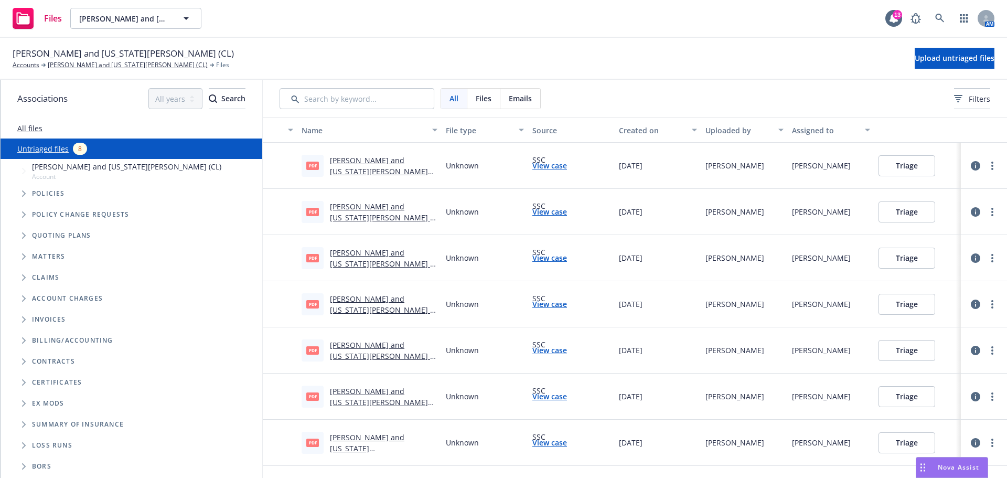
click at [362, 179] on link "[PERSON_NAME] and [US_STATE][PERSON_NAME] (CL) WPP2020832-01 Renewal Changes .p…" at bounding box center [381, 176] width 102 height 43
click at [906, 175] on button "Triage" at bounding box center [907, 165] width 57 height 21
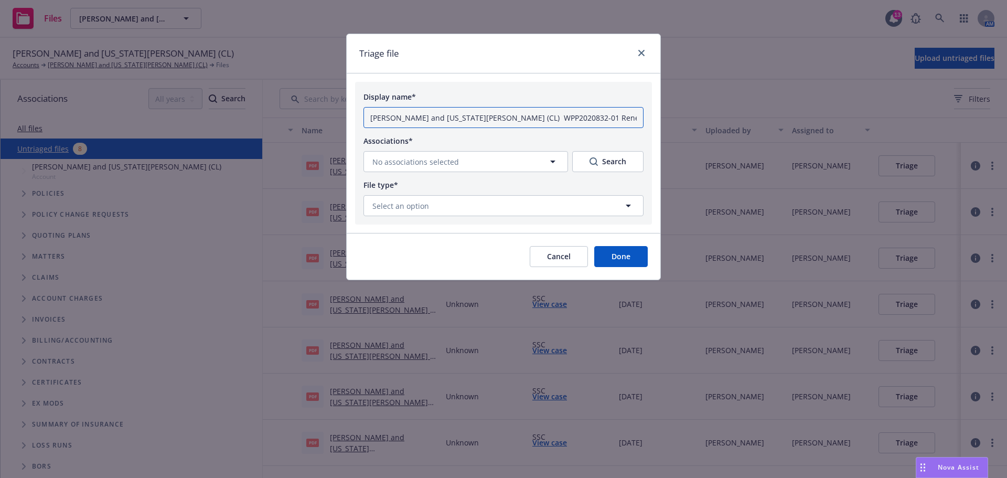
scroll to position [0, 6]
drag, startPoint x: 369, startPoint y: 130, endPoint x: 1005, endPoint y: 117, distance: 636.4
click at [1005, 116] on div "Triage file Display name* [PERSON_NAME] and [US_STATE][PERSON_NAME] (CL) WPP202…" at bounding box center [503, 239] width 1007 height 478
click at [547, 168] on icon "button" at bounding box center [553, 161] width 13 height 13
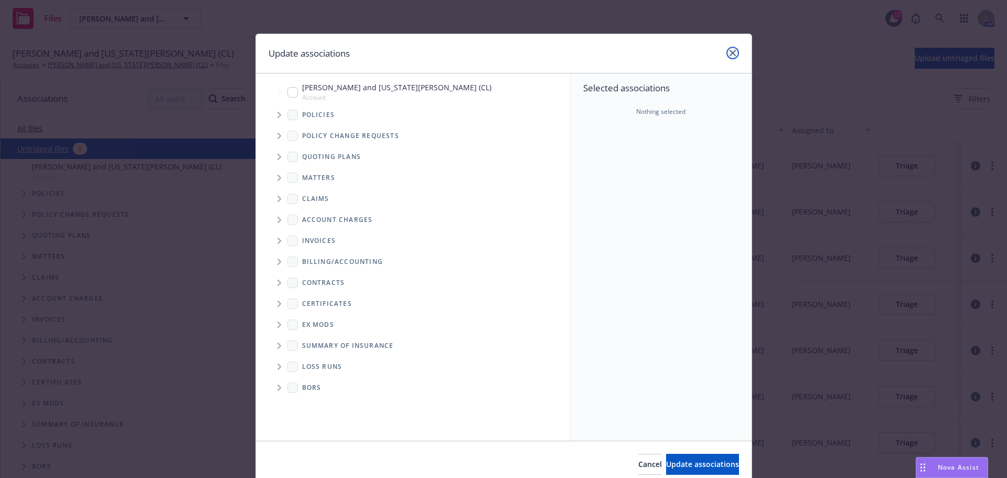
click at [730, 53] on icon "close" at bounding box center [733, 53] width 6 height 6
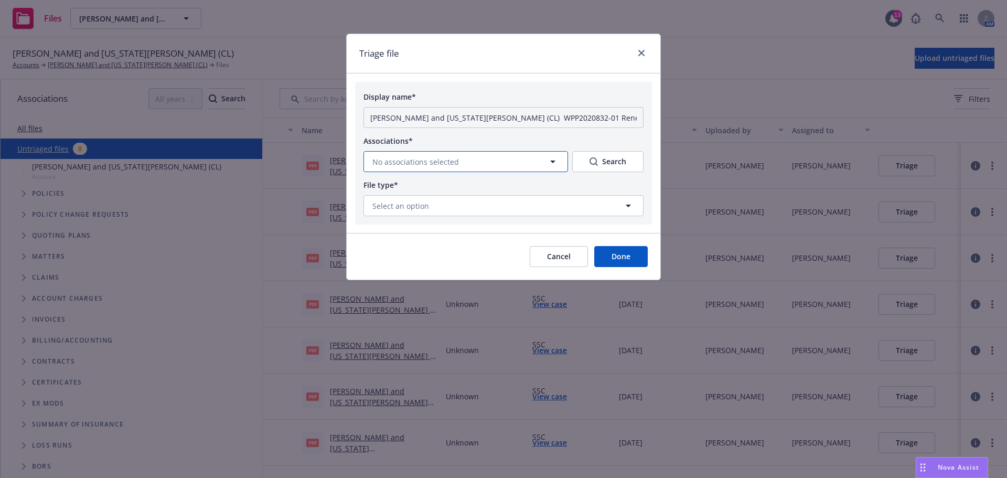
click at [547, 168] on icon "button" at bounding box center [553, 161] width 13 height 13
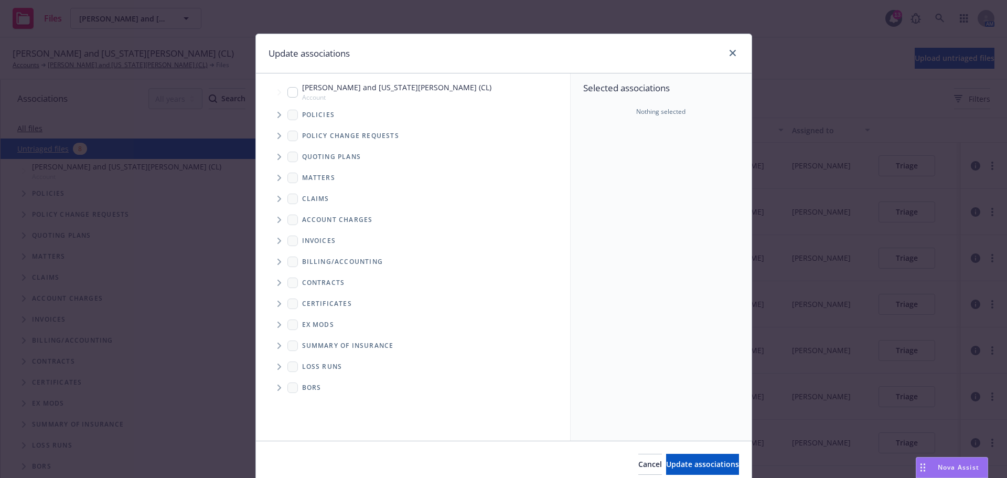
click at [278, 165] on span "Tree Example" at bounding box center [279, 156] width 17 height 17
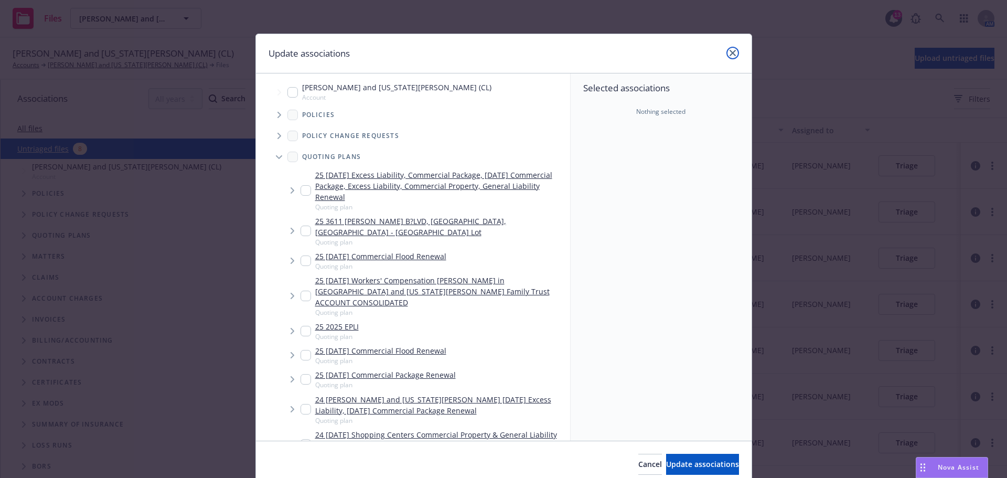
click at [730, 54] on icon "close" at bounding box center [733, 53] width 6 height 6
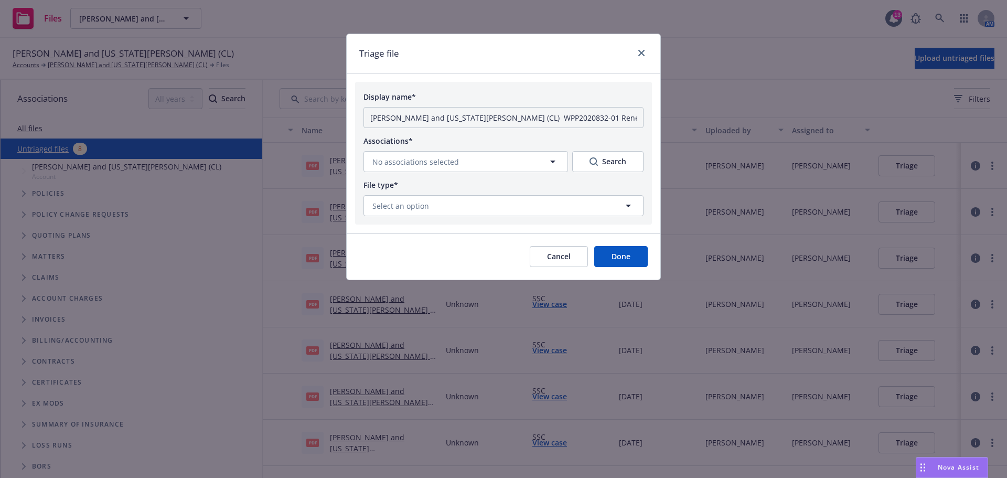
click at [628, 46] on div "Triage file" at bounding box center [504, 53] width 314 height 39
click at [642, 51] on link "close" at bounding box center [641, 53] width 13 height 13
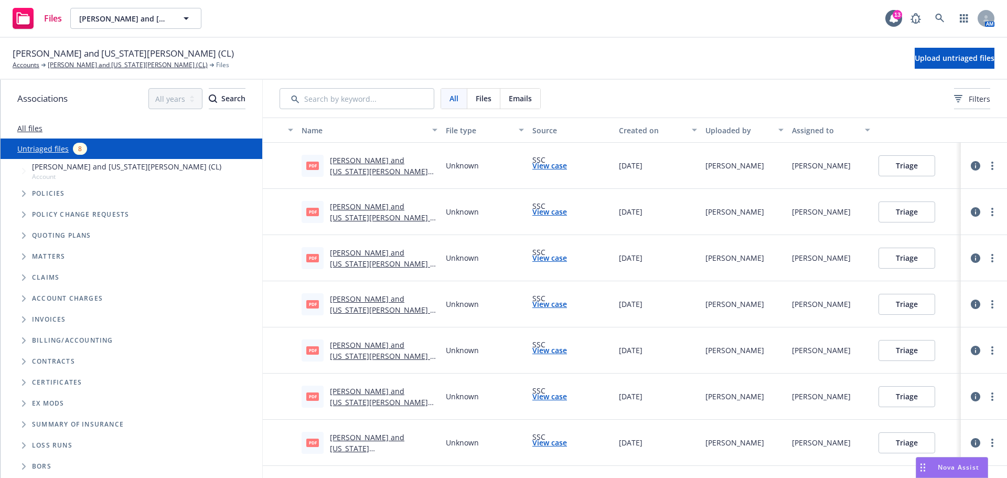
click at [358, 181] on link "Nikiforos and Georgia Valaskantjis (CL) WPP2020832-01 Renewal Changes .pdf" at bounding box center [381, 176] width 102 height 43
click at [917, 167] on button "Triage" at bounding box center [907, 165] width 57 height 21
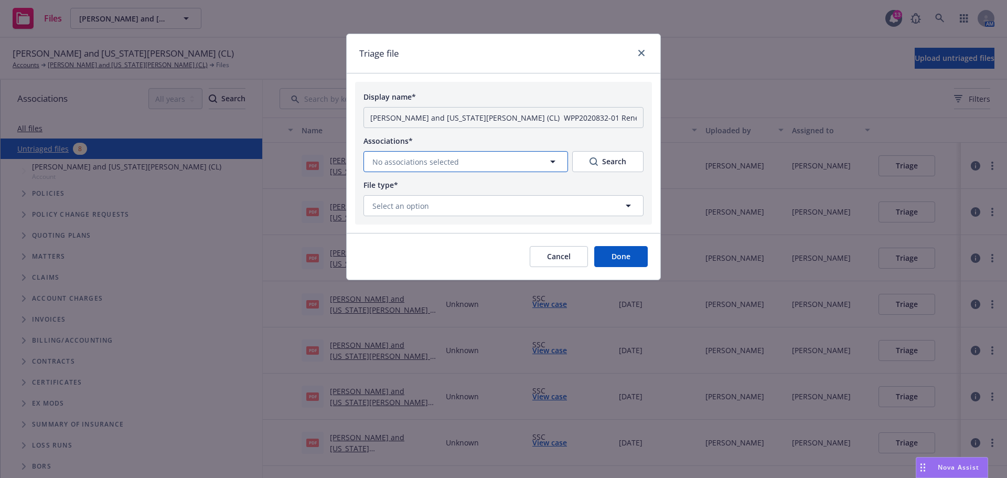
click at [472, 172] on button "No associations selected" at bounding box center [465, 161] width 205 height 21
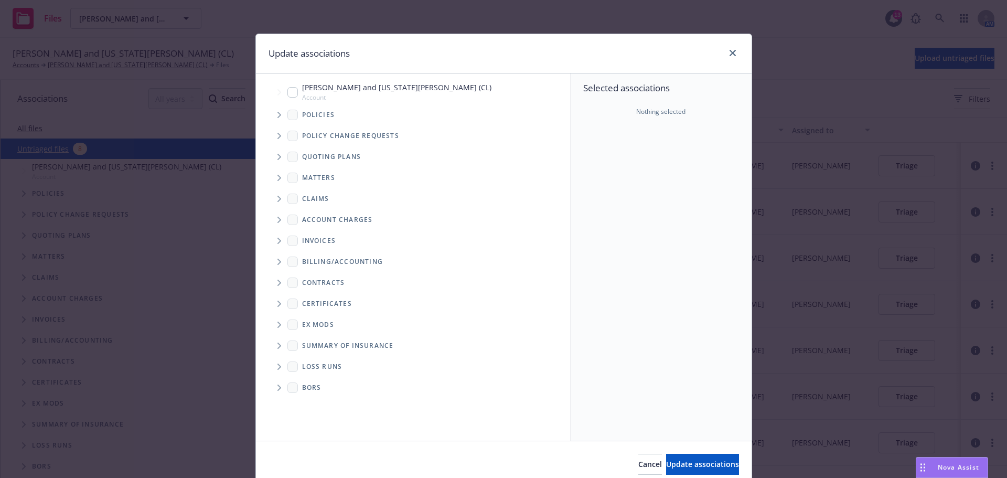
click at [274, 165] on span "Tree Example" at bounding box center [279, 156] width 17 height 17
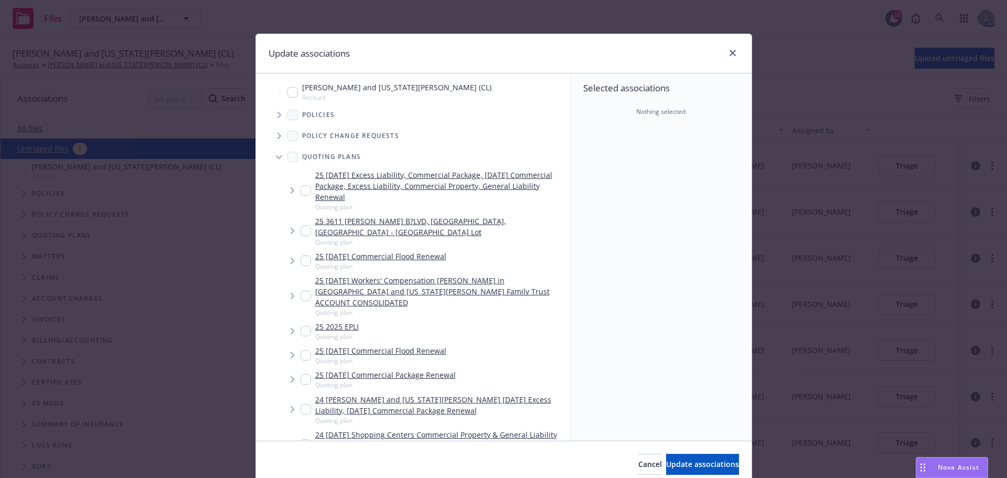
click at [301, 196] on input "Tree Example" at bounding box center [306, 190] width 10 height 10
checkbox input "true"
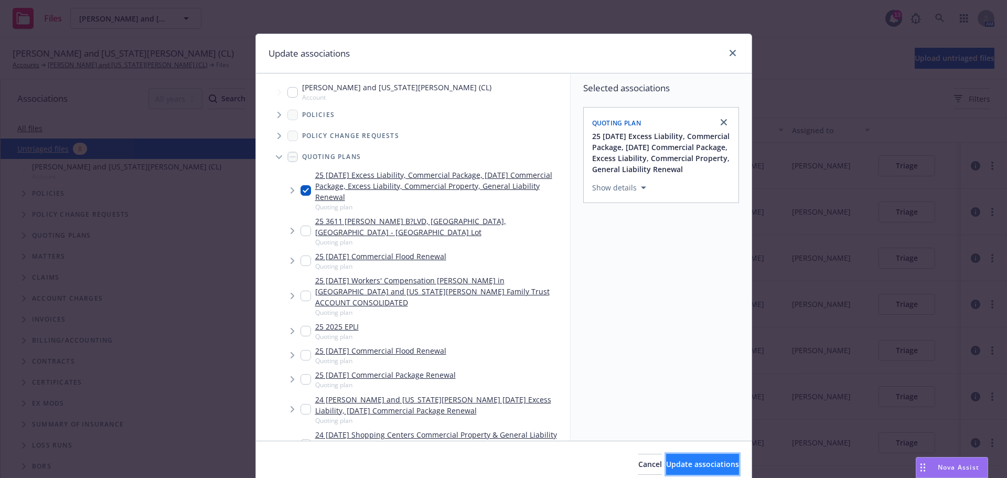
click at [667, 468] on span "Update associations" at bounding box center [702, 464] width 73 height 10
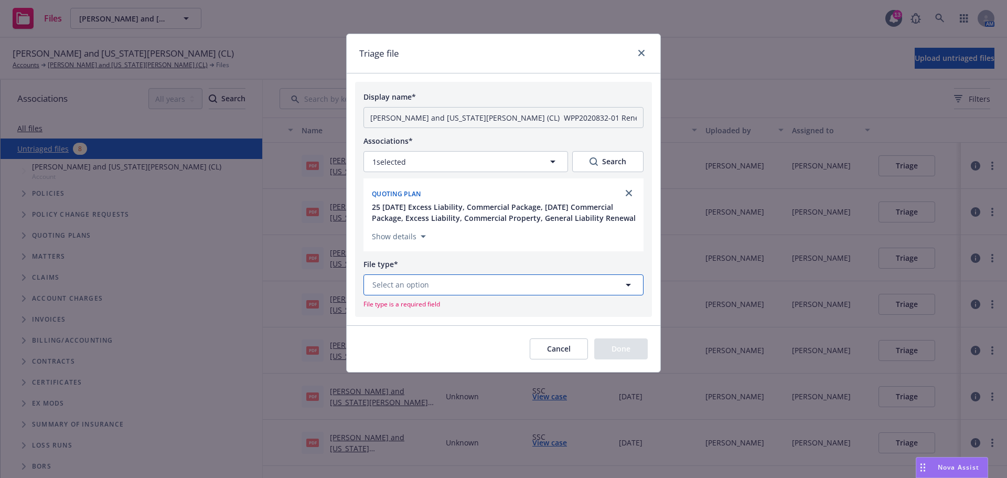
click at [411, 295] on button "Select an option" at bounding box center [503, 284] width 280 height 21
type input "1"
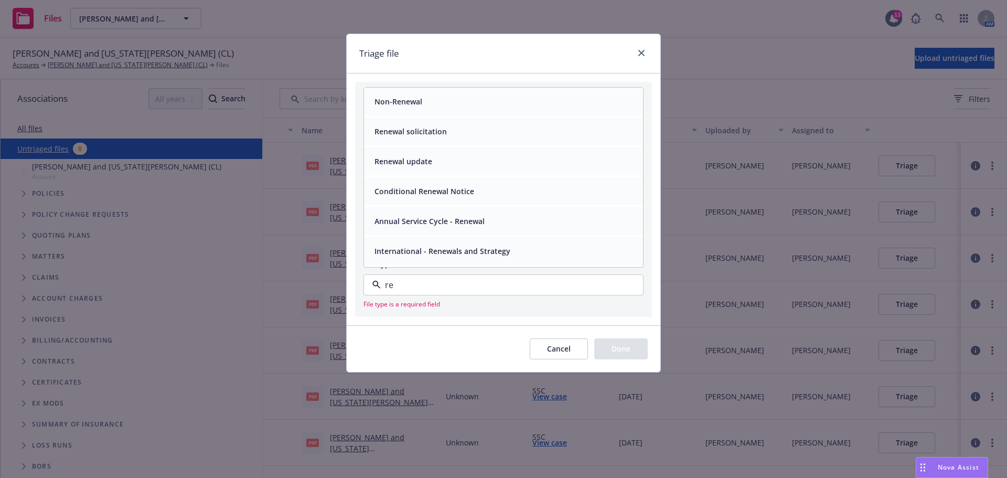
type input "r"
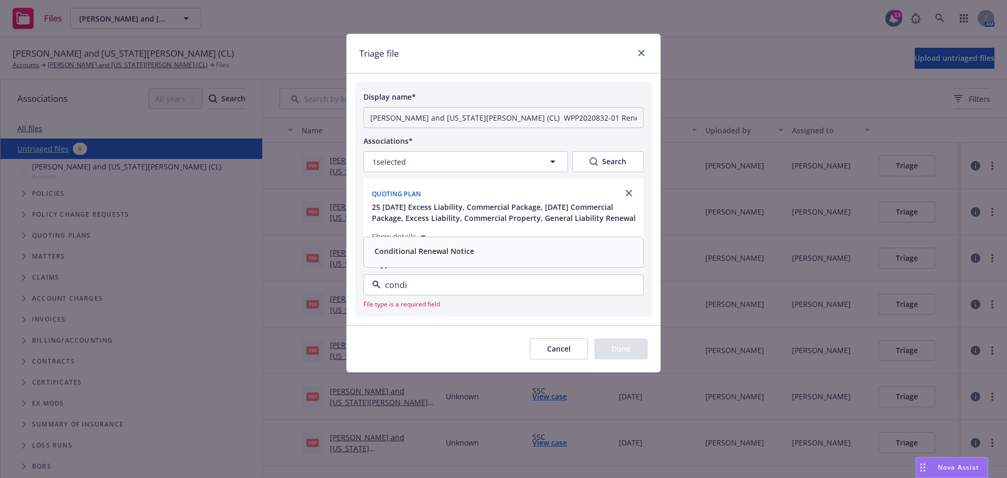
type input "condit"
click at [397, 256] on span "Conditional Renewal Notice" at bounding box center [424, 250] width 100 height 11
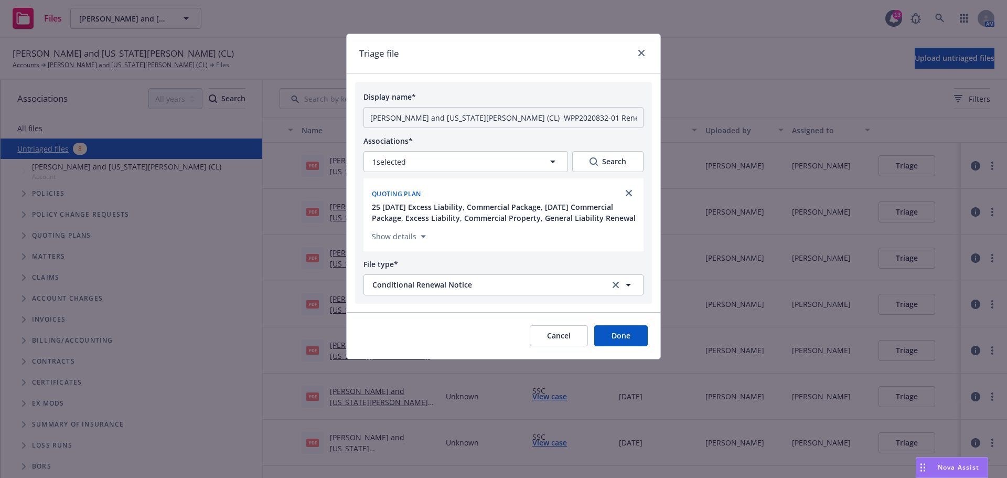
click at [618, 346] on button "Done" at bounding box center [620, 335] width 53 height 21
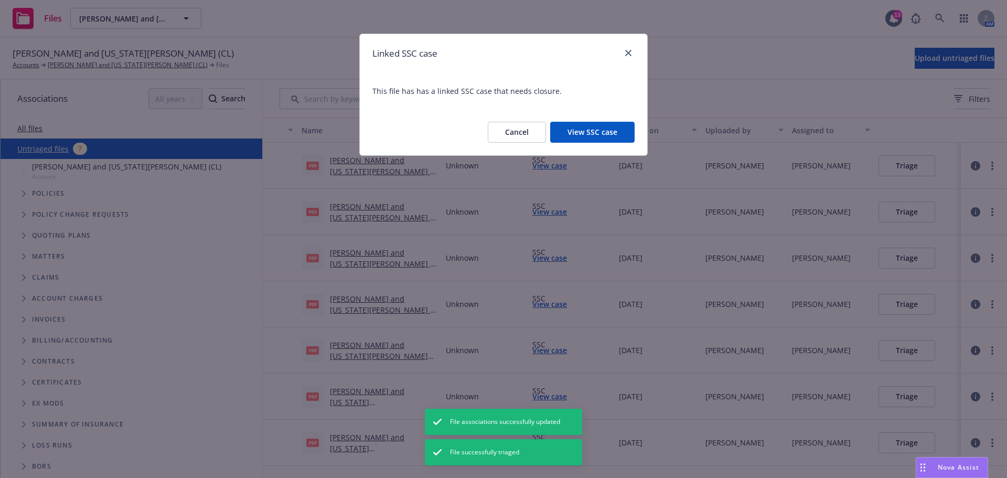
click at [568, 143] on button "View SSC case" at bounding box center [592, 132] width 84 height 21
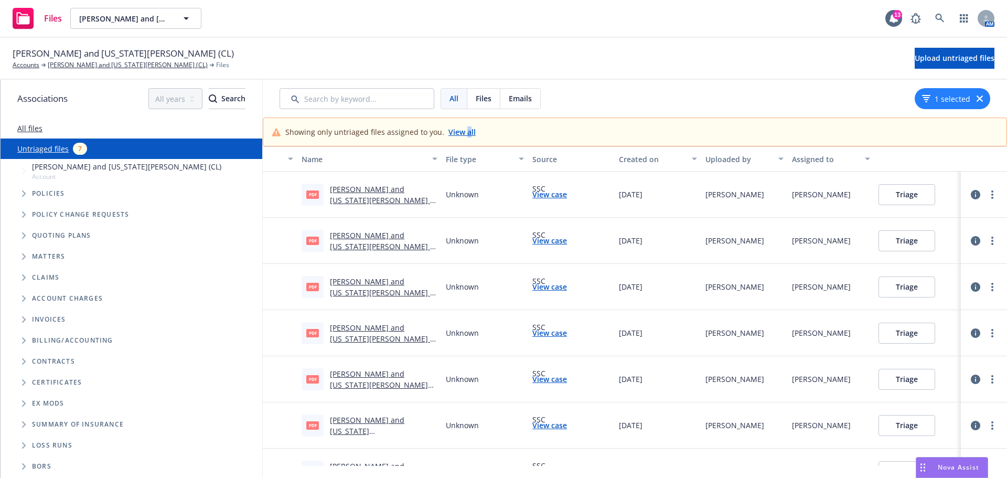
click at [465, 137] on link "View all" at bounding box center [461, 131] width 27 height 11
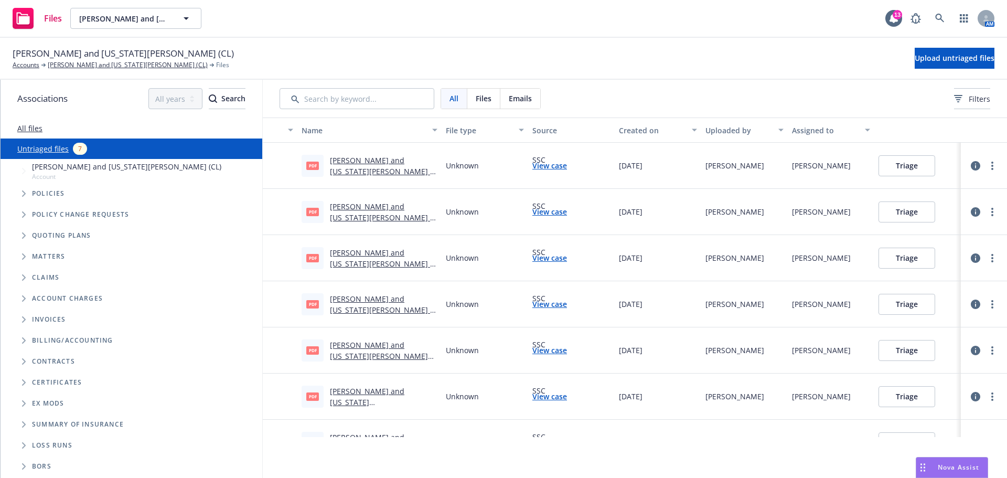
click at [351, 180] on link "[PERSON_NAME] and [US_STATE][PERSON_NAME] - 2025 Workers' Compensation TWC46290…" at bounding box center [381, 182] width 103 height 54
click at [894, 176] on button "Triage" at bounding box center [907, 165] width 57 height 21
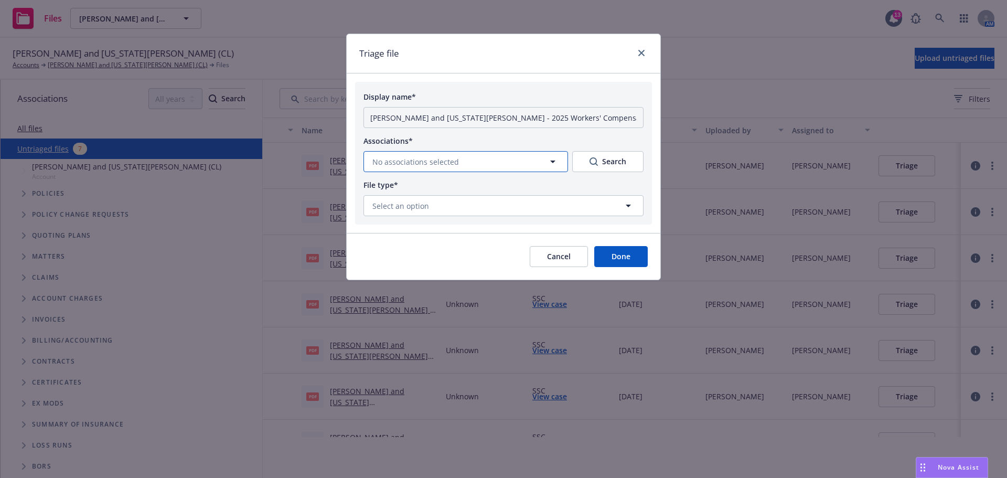
click at [451, 167] on span "No associations selected" at bounding box center [415, 161] width 87 height 11
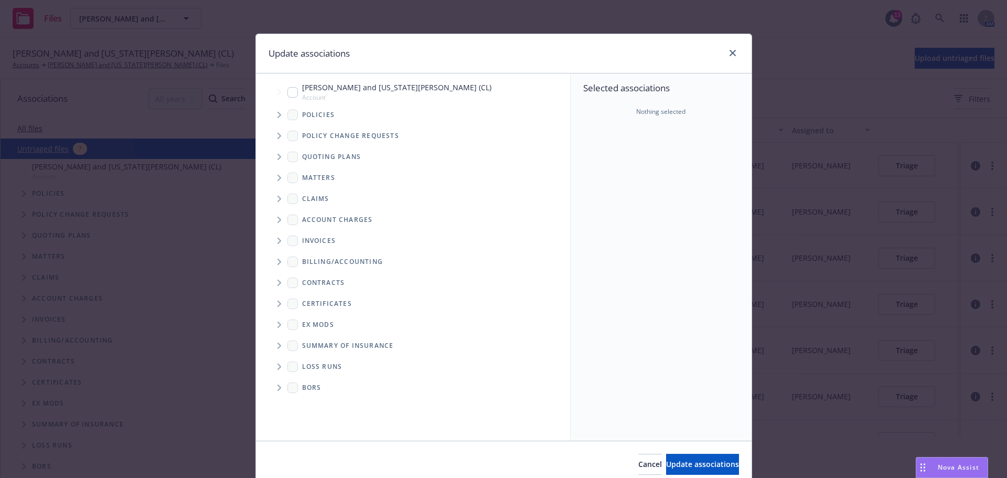
click at [277, 118] on icon "Tree Example" at bounding box center [279, 115] width 4 height 6
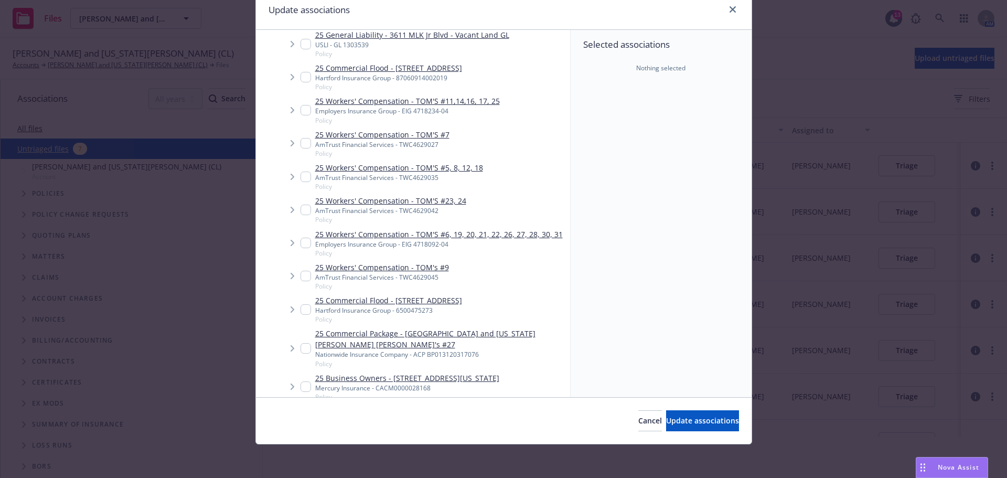
scroll to position [175, 0]
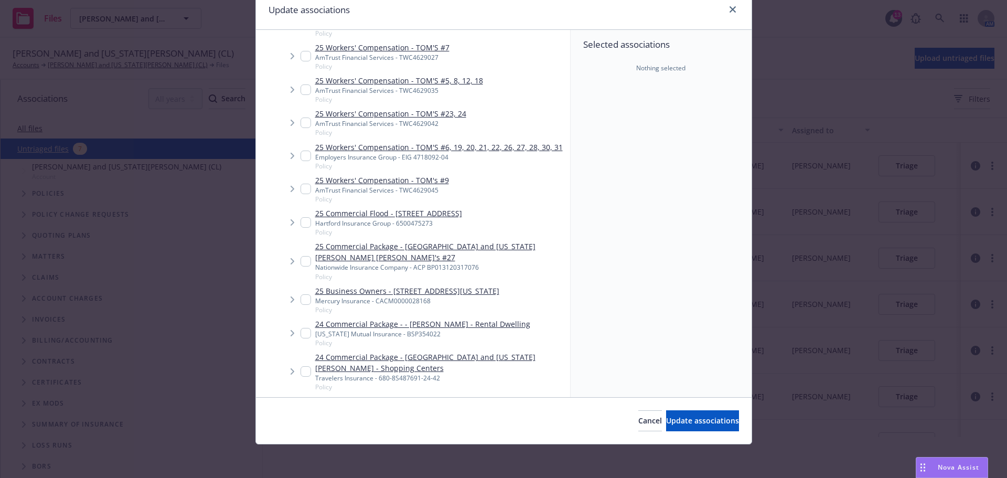
click at [305, 52] on input "Tree Example" at bounding box center [306, 56] width 10 height 10
checkbox input "true"
click at [291, 57] on icon "Tree Example" at bounding box center [293, 56] width 4 height 6
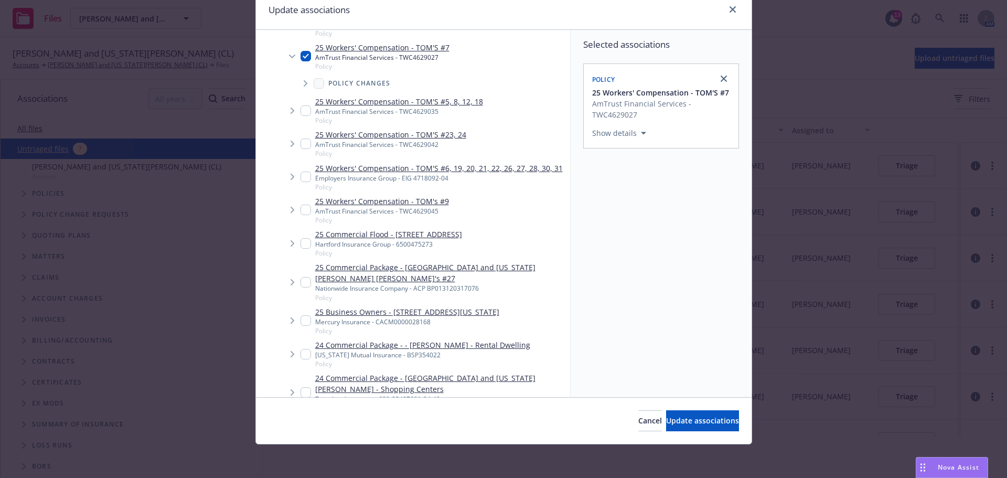
click at [304, 86] on icon "Tree Example" at bounding box center [306, 83] width 4 height 6
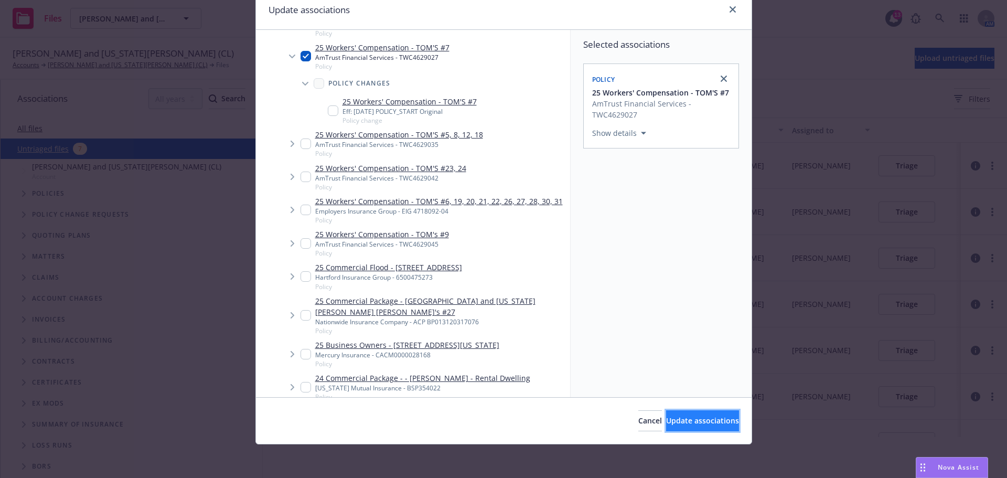
click at [689, 423] on span "Update associations" at bounding box center [702, 420] width 73 height 10
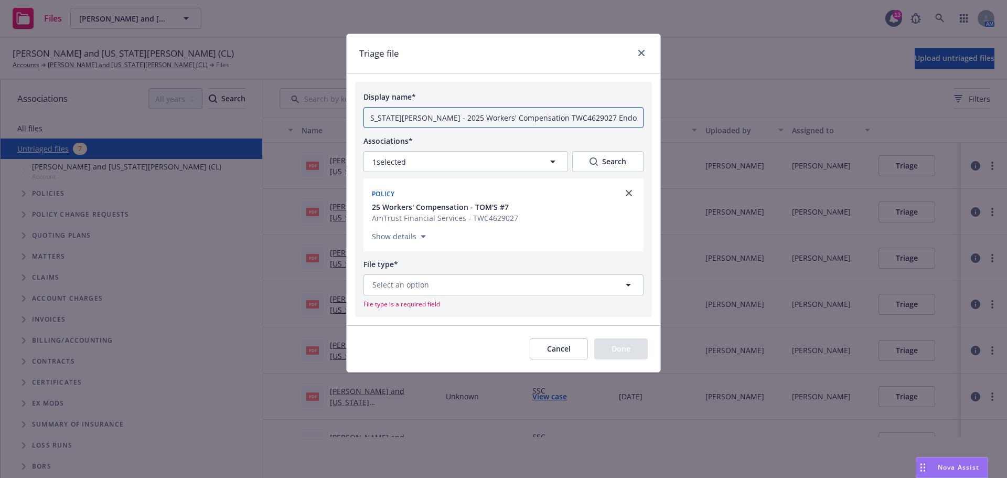
scroll to position [0, 0]
drag, startPoint x: 403, startPoint y: 125, endPoint x: 199, endPoint y: 141, distance: 205.1
click at [199, 141] on div "Triage file Display name* Nikiforos and Georgia Valaskantjis - 2025 Workers' Co…" at bounding box center [503, 239] width 1007 height 478
click at [424, 238] on icon "button" at bounding box center [423, 236] width 5 height 3
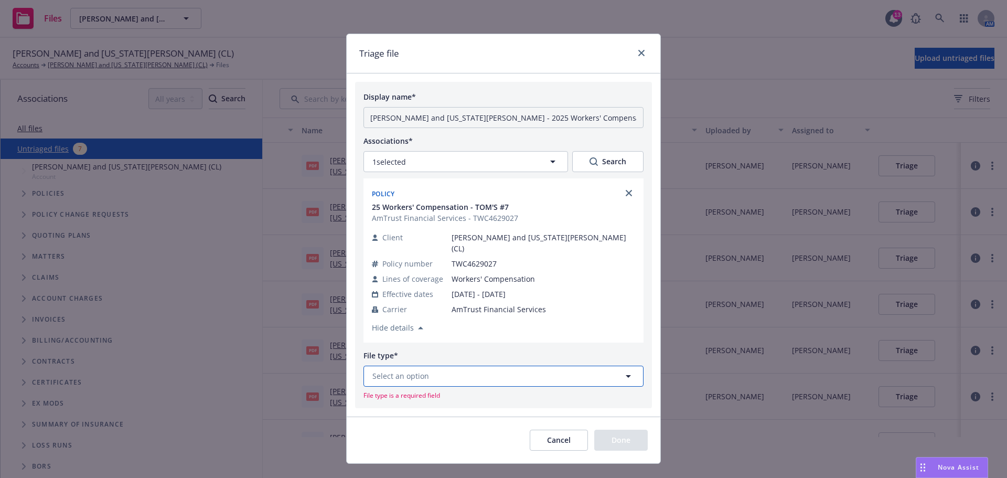
click at [379, 381] on span "Select an option" at bounding box center [400, 375] width 57 height 11
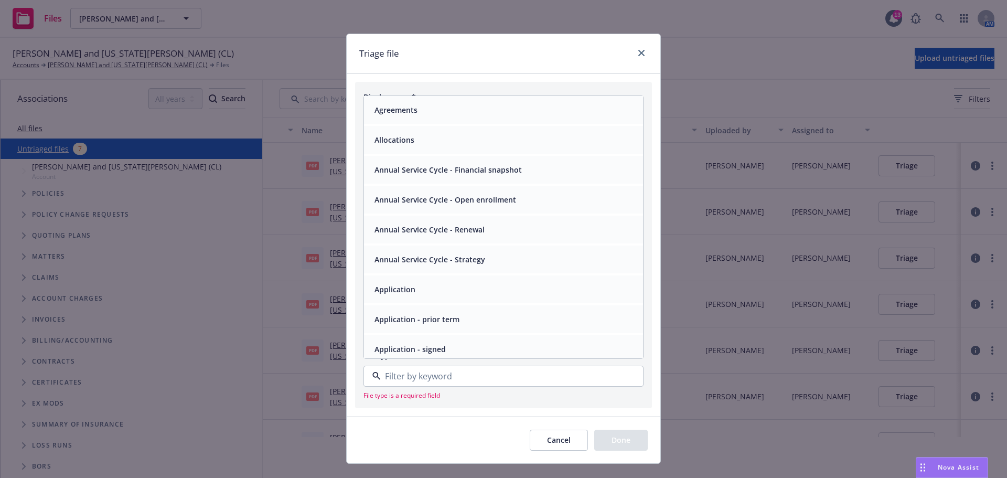
click at [425, 382] on input at bounding box center [501, 376] width 241 height 13
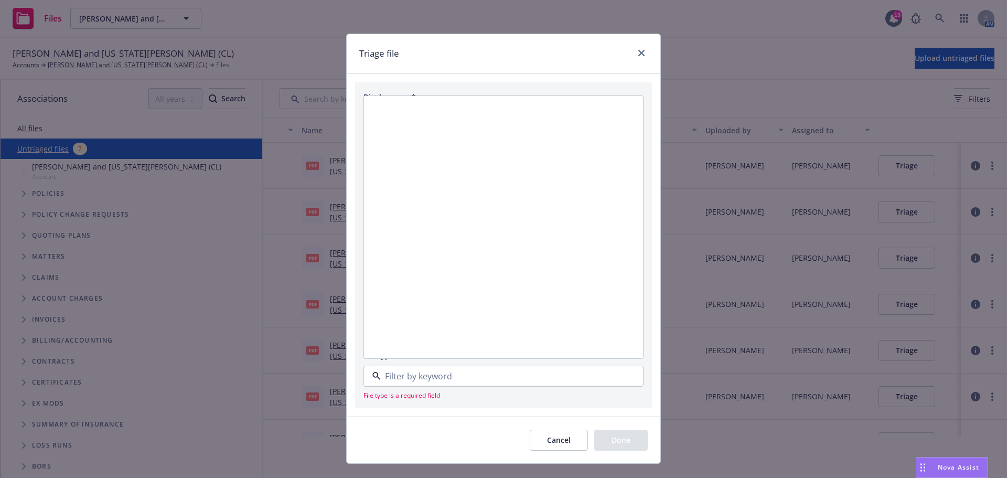
scroll to position [1903, 0]
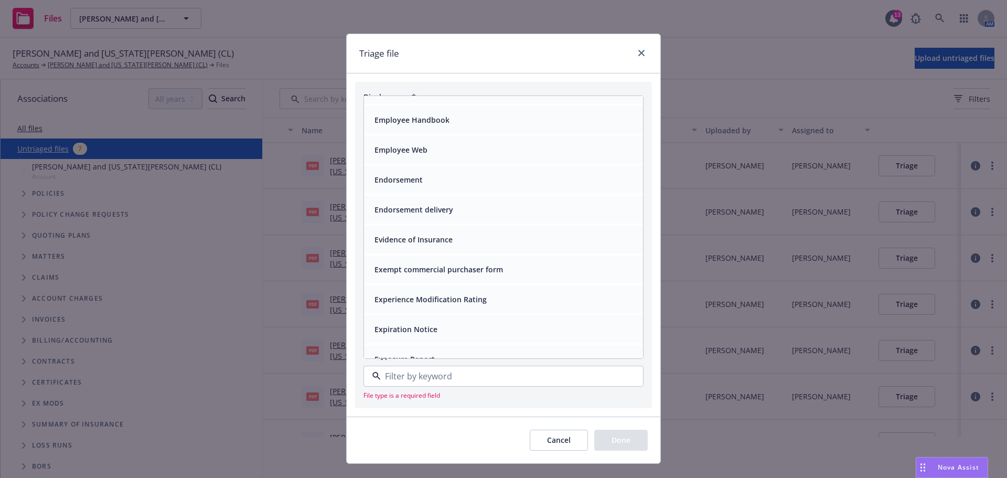
click at [389, 164] on div "Employee Web" at bounding box center [503, 150] width 279 height 28
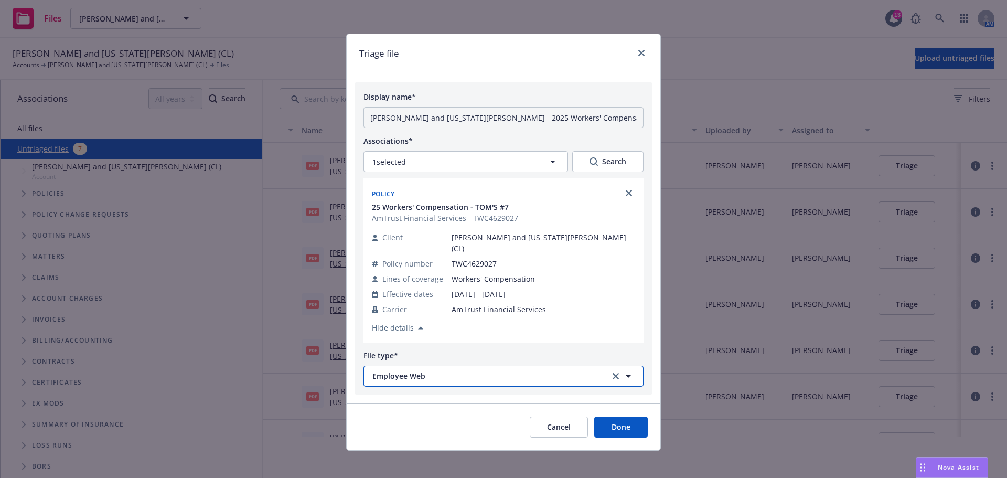
click at [408, 381] on span "Employee Web" at bounding box center [484, 375] width 224 height 11
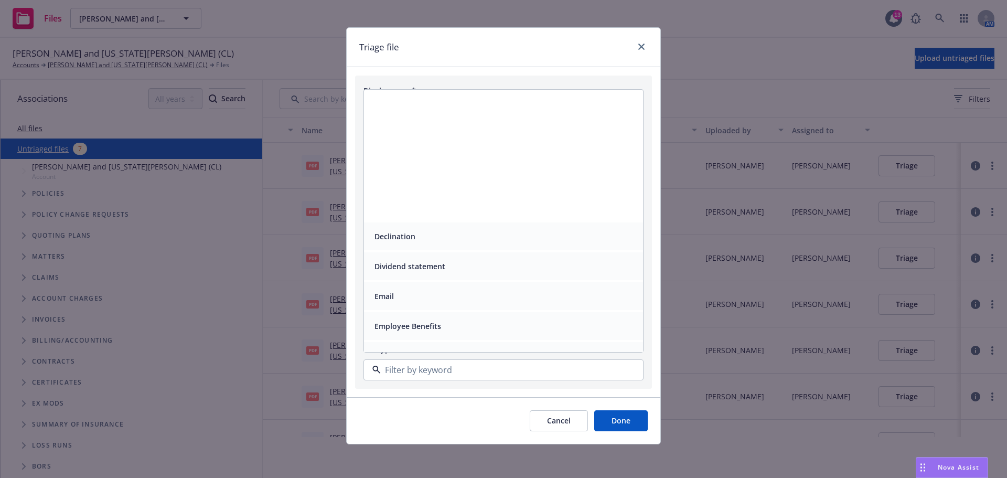
scroll to position [1836, 0]
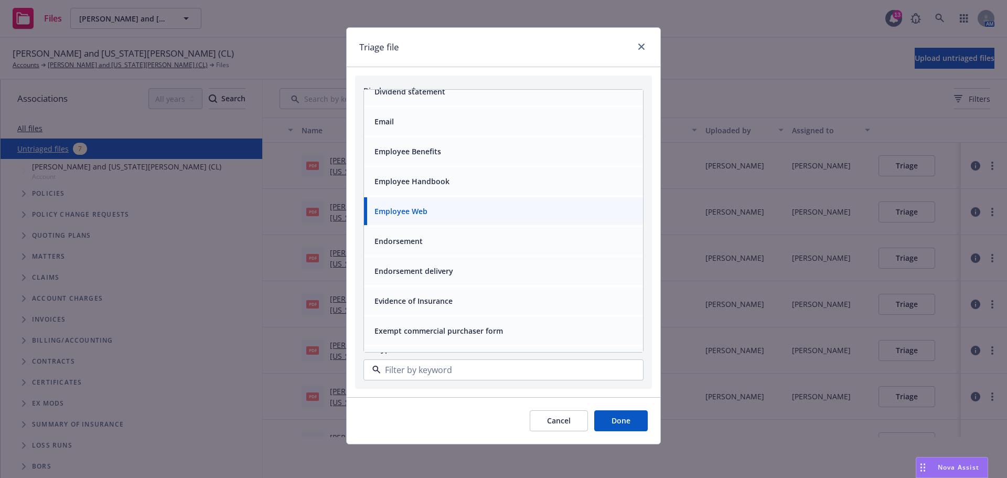
click at [429, 237] on div "Endorsement" at bounding box center [503, 240] width 266 height 15
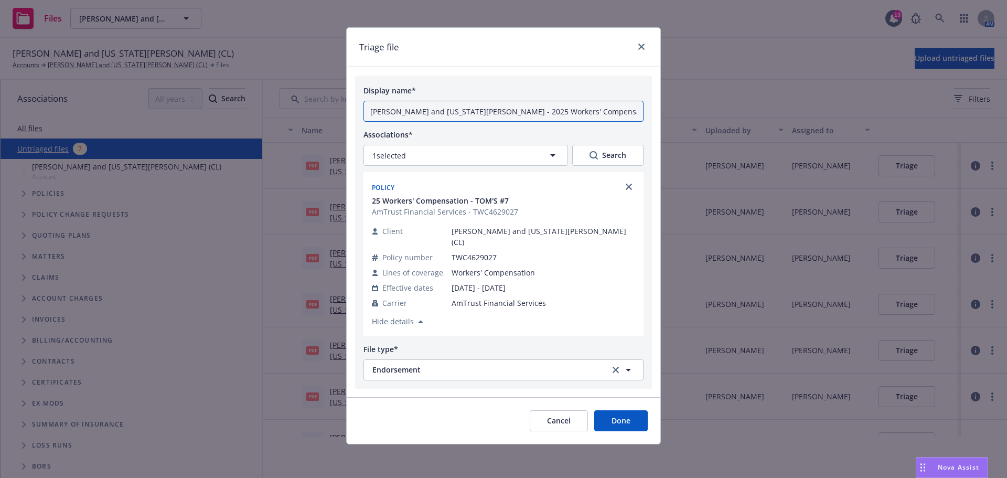
scroll to position [0, 84]
drag, startPoint x: 367, startPoint y: 95, endPoint x: 767, endPoint y: 98, distance: 399.7
click at [767, 98] on div "Triage file Display name* Nikiforos and Georgia Valaskantjis - 2025 Workers' Co…" at bounding box center [503, 239] width 1007 height 478
type input "06.01.2025, WC, AMTR, ENDO to remove George and Georgia as excluded officers"
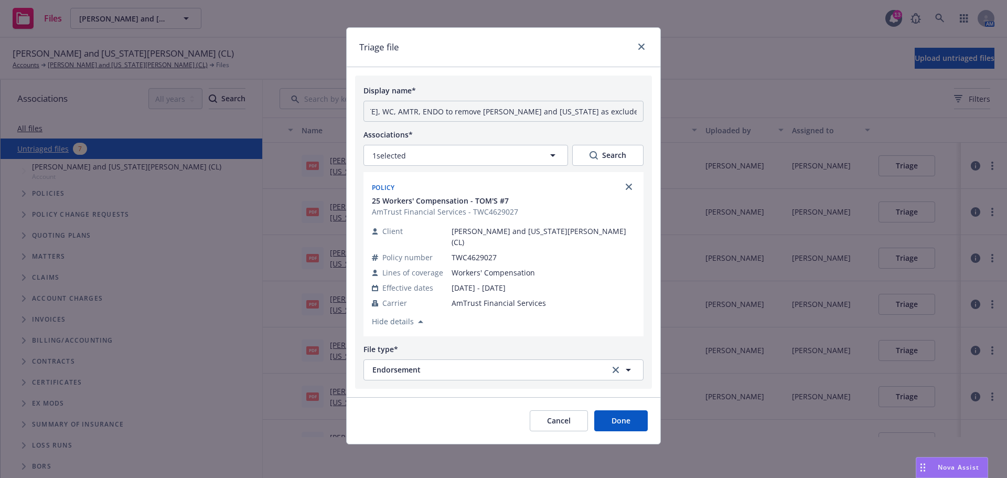
scroll to position [0, 0]
click at [612, 420] on button "Done" at bounding box center [620, 420] width 53 height 21
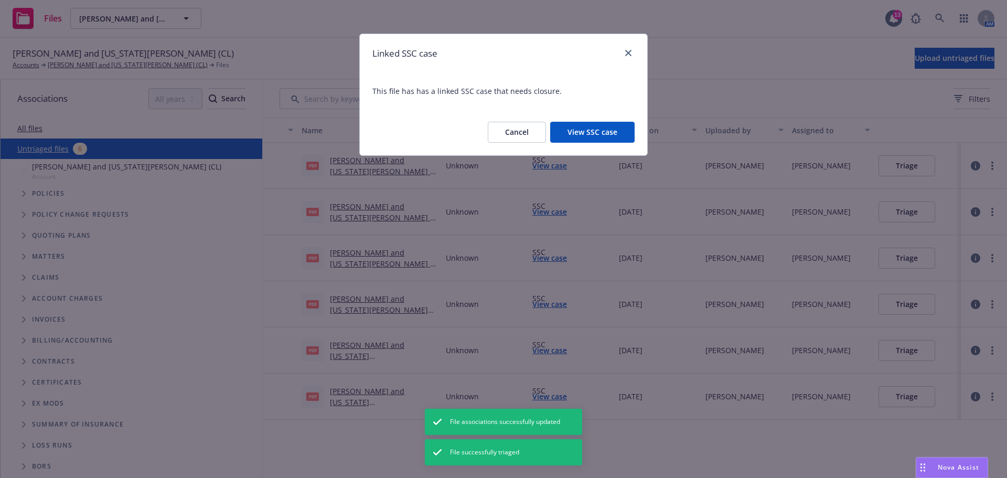
click at [588, 141] on button "View SSC case" at bounding box center [592, 132] width 84 height 21
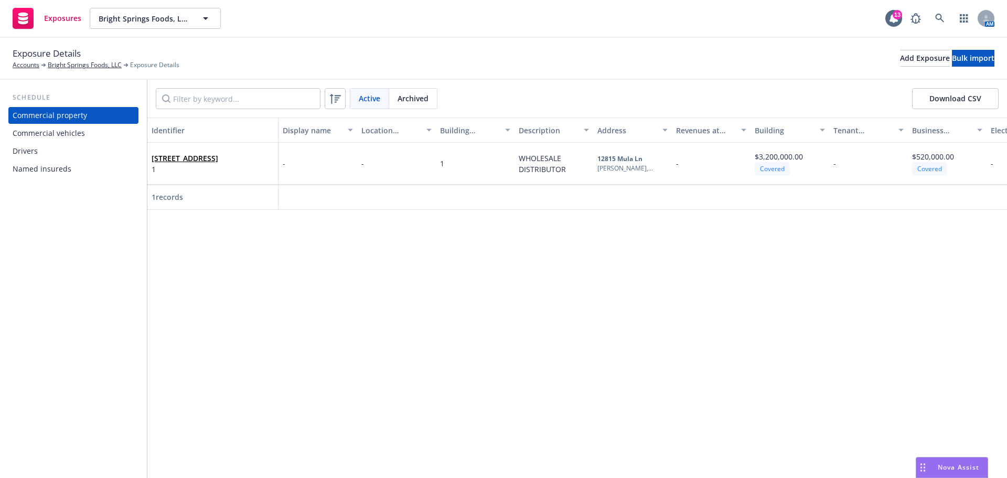
click at [59, 142] on div "Commercial vehicles" at bounding box center [49, 133] width 72 height 17
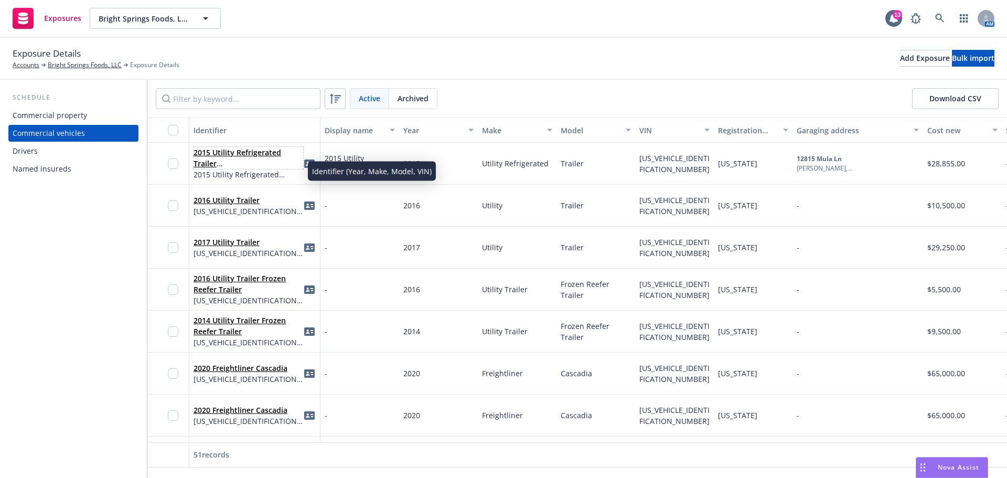
click at [267, 173] on link "2015 Utility Refrigerated Trailer [US_VEHICLE_IDENTIFICATION_NUMBER]" at bounding box center [248, 168] width 108 height 43
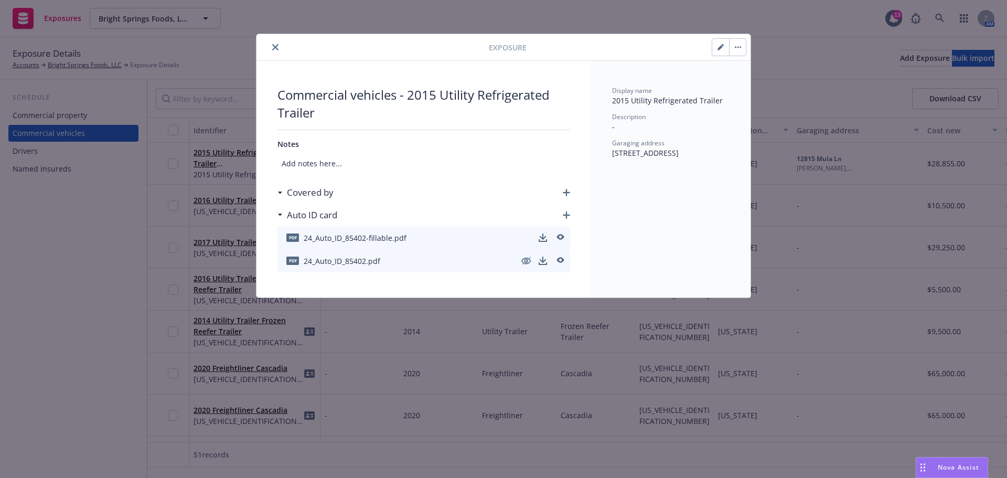
click at [718, 47] on icon "button" at bounding box center [721, 47] width 6 height 6
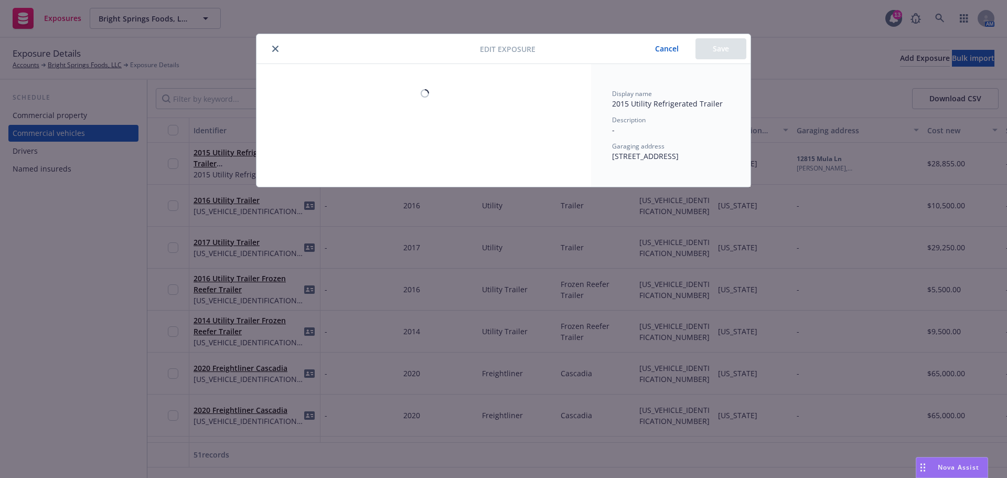
select select "[GEOGRAPHIC_DATA]"
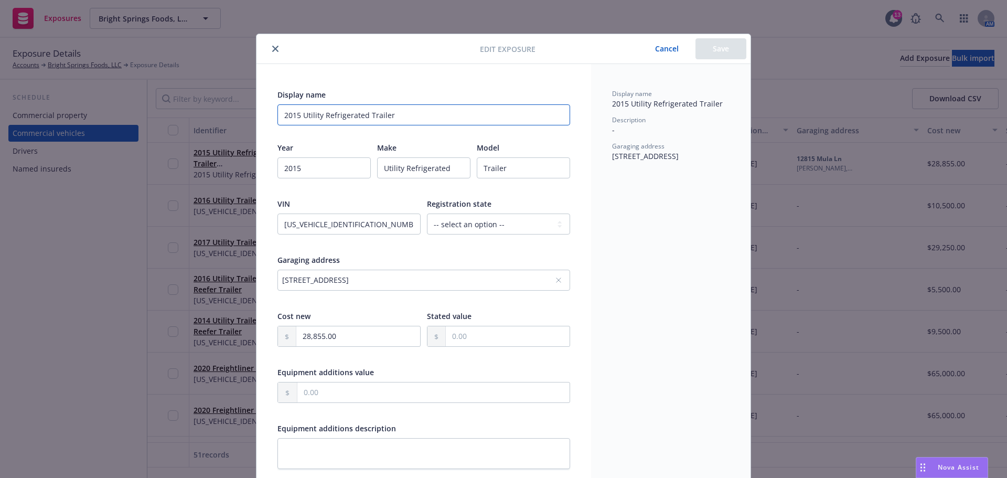
drag, startPoint x: 410, startPoint y: 119, endPoint x: 252, endPoint y: 110, distance: 157.6
click at [256, 110] on div "Display name 2015 Utility Refrigerated Trailer Year [DATE] Make Utility Refrige…" at bounding box center [423, 373] width 335 height 619
type input "Unit 83"
click at [710, 45] on button "Save" at bounding box center [720, 48] width 51 height 21
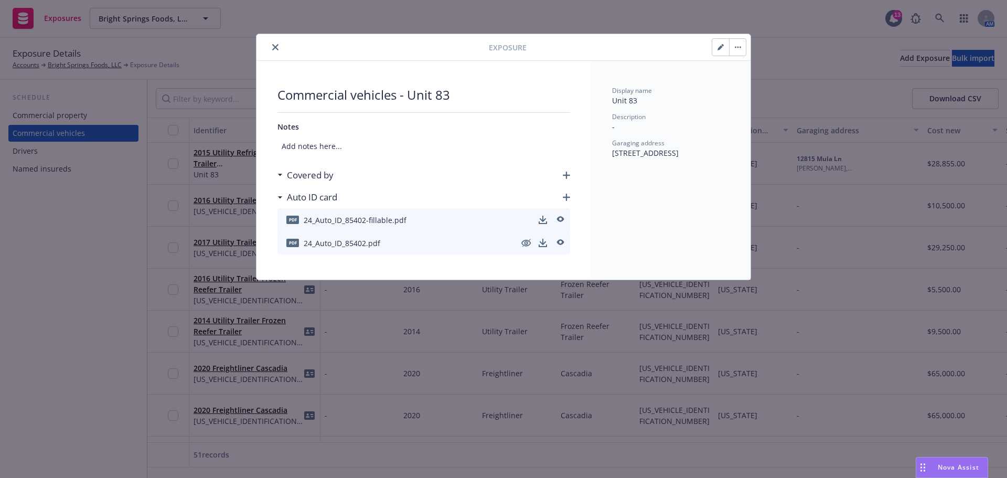
click at [272, 53] on div at bounding box center [375, 47] width 228 height 13
click at [276, 49] on icon "close" at bounding box center [275, 47] width 6 height 6
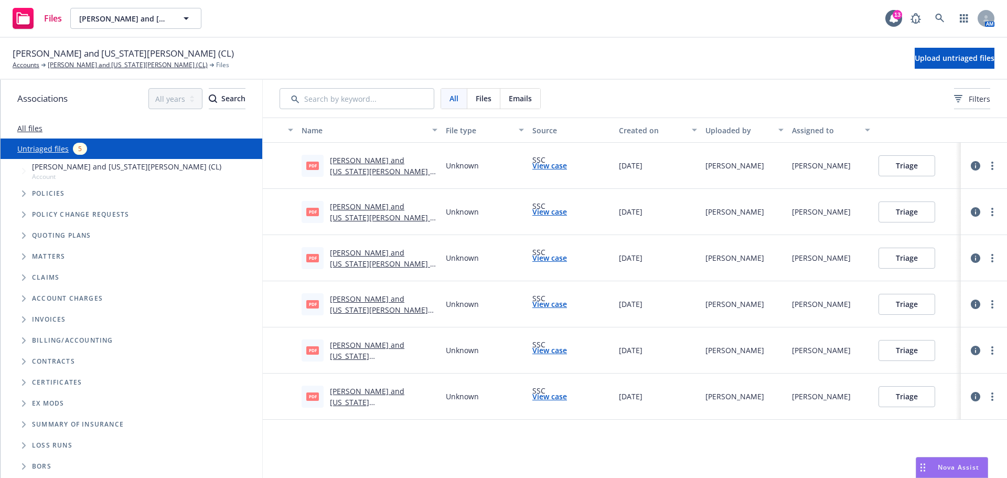
click at [357, 180] on link "[PERSON_NAME] and [US_STATE][PERSON_NAME] - 2025 Workers' Compensation TWC46290…" at bounding box center [381, 182] width 103 height 54
click at [913, 170] on button "Triage" at bounding box center [907, 165] width 57 height 21
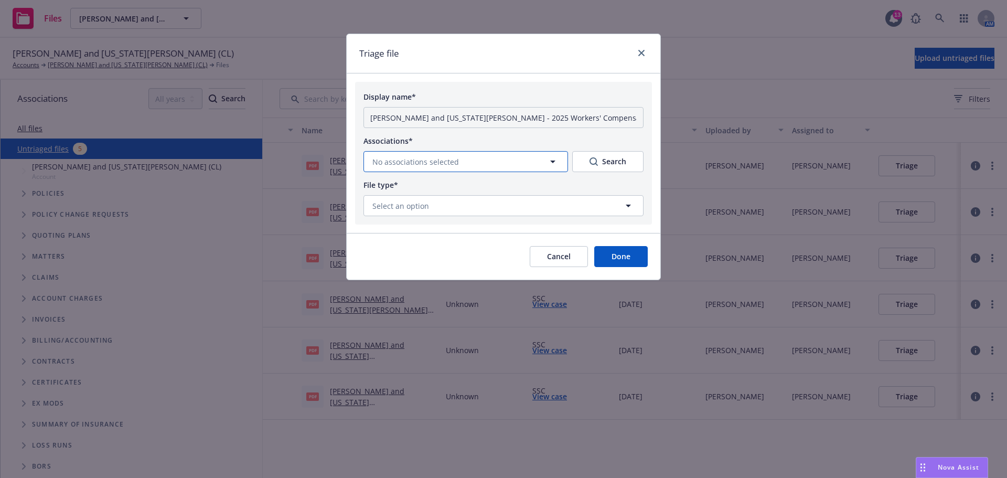
click at [519, 168] on button "No associations selected" at bounding box center [465, 161] width 205 height 21
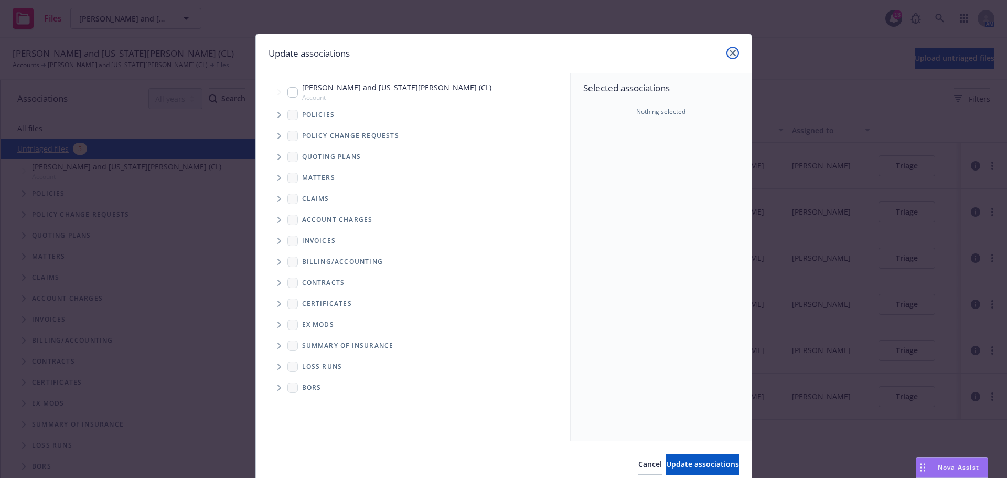
click at [732, 56] on link "close" at bounding box center [732, 53] width 13 height 13
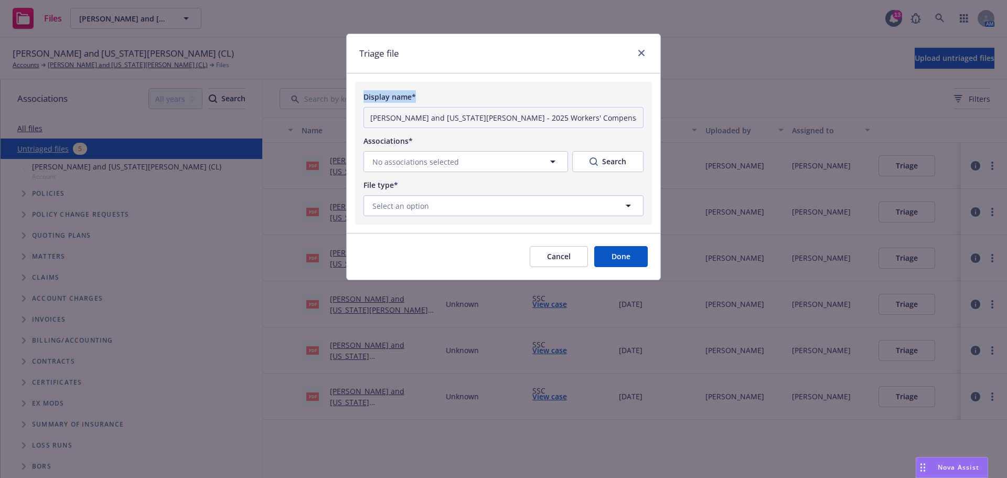
drag, startPoint x: 439, startPoint y: 41, endPoint x: 469, endPoint y: 121, distance: 84.8
click at [421, 133] on div "Triage file Display name* [PERSON_NAME] and [US_STATE][PERSON_NAME] - 2025 Work…" at bounding box center [503, 157] width 315 height 247
click at [528, 169] on button "No associations selected" at bounding box center [465, 161] width 205 height 21
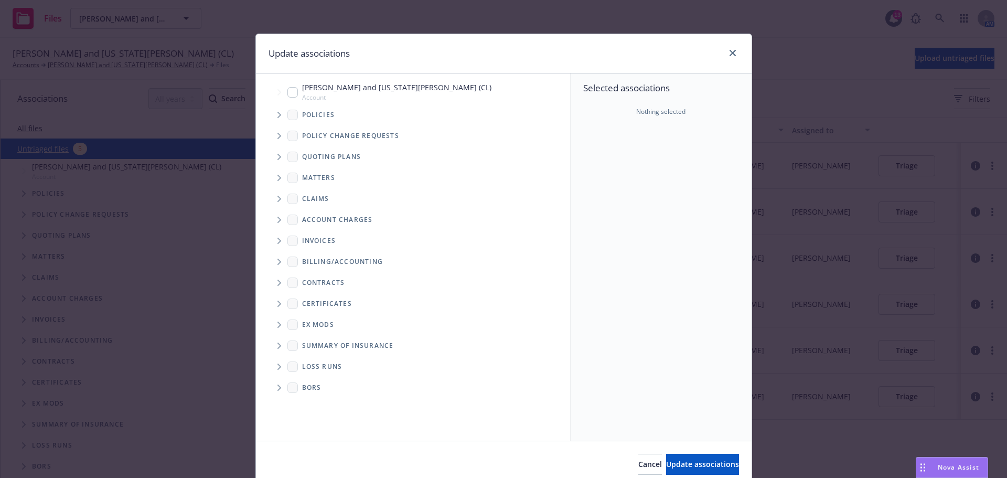
click at [279, 123] on span "Tree Example" at bounding box center [279, 114] width 17 height 17
click at [276, 123] on span "Tree Example" at bounding box center [279, 114] width 17 height 17
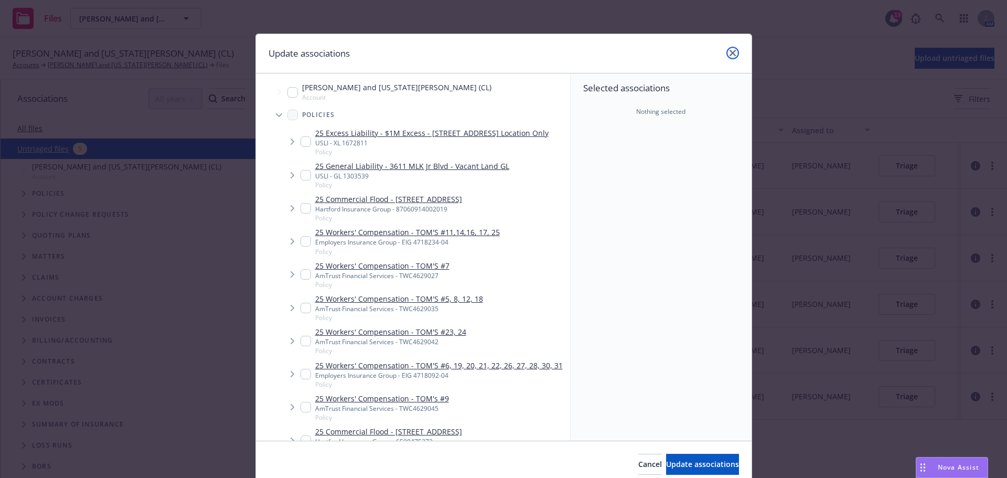
click at [730, 52] on icon "close" at bounding box center [733, 53] width 6 height 6
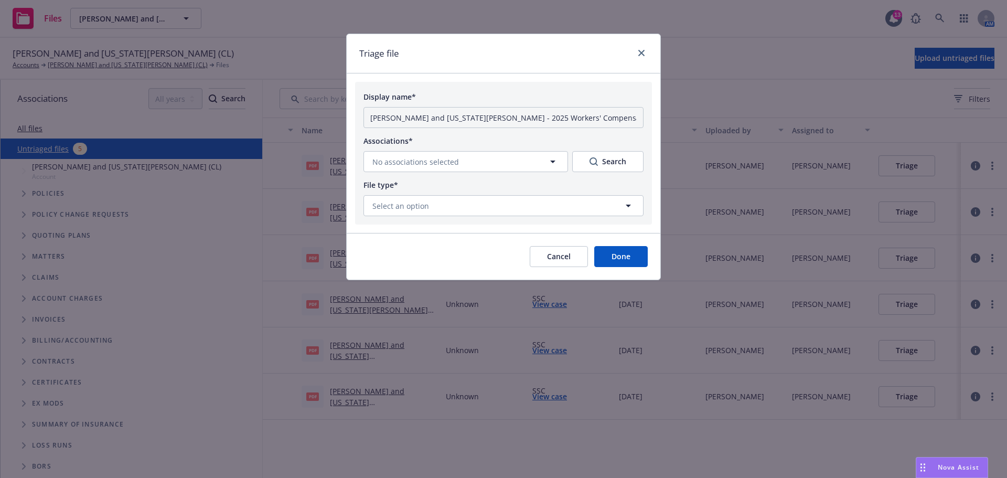
click at [560, 261] on div "Cancel Done" at bounding box center [504, 256] width 314 height 47
click at [547, 267] on button "Cancel" at bounding box center [559, 256] width 58 height 21
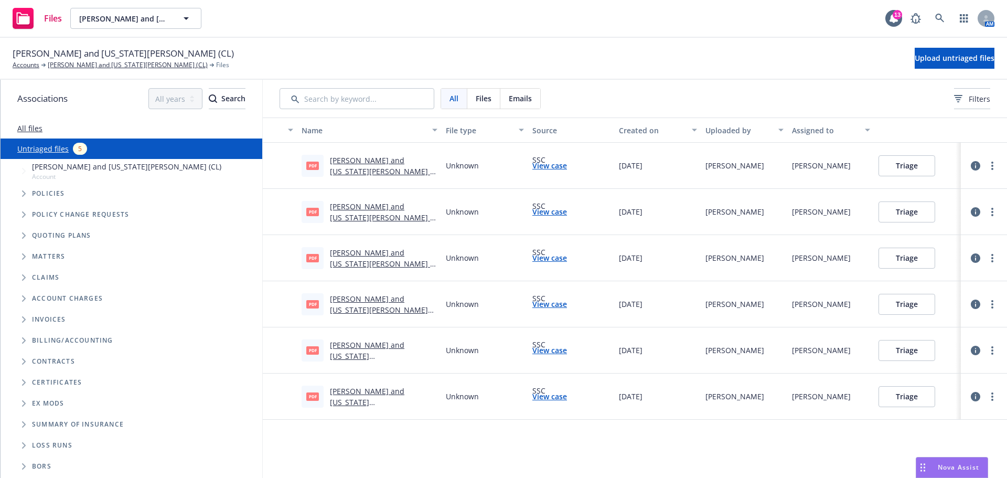
click at [390, 169] on link "[PERSON_NAME] and [US_STATE][PERSON_NAME] - 2025 Workers' Compensation TWC46290…" at bounding box center [381, 182] width 103 height 54
click at [919, 173] on button "Triage" at bounding box center [907, 165] width 57 height 21
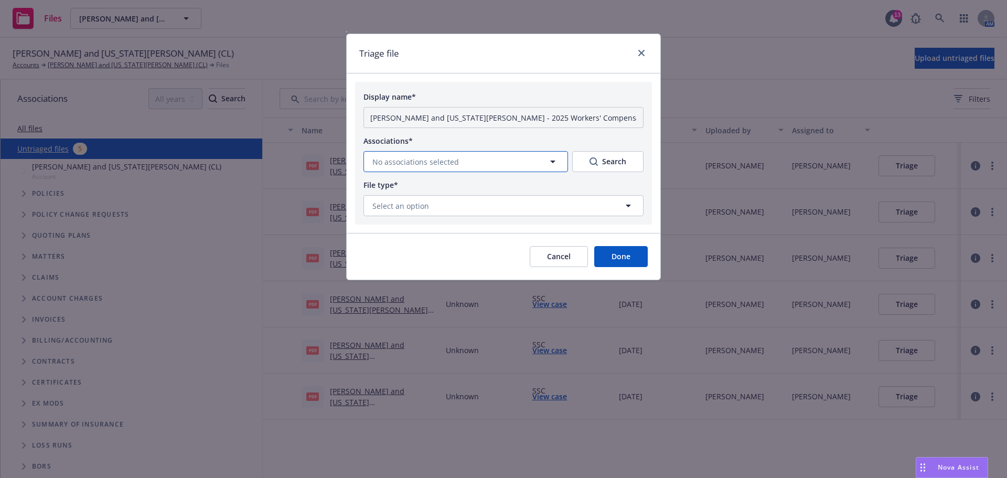
click at [506, 172] on button "No associations selected" at bounding box center [465, 161] width 205 height 21
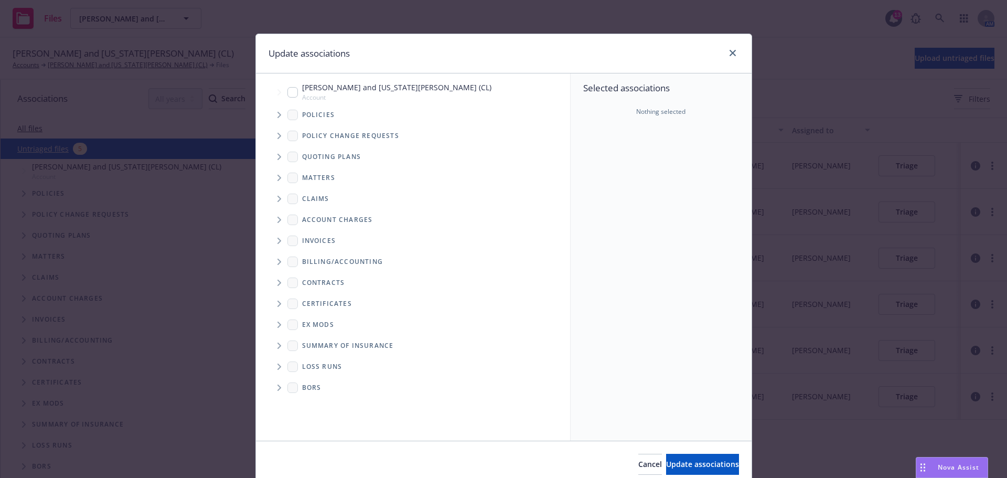
click at [277, 118] on icon "Tree Example" at bounding box center [279, 115] width 4 height 6
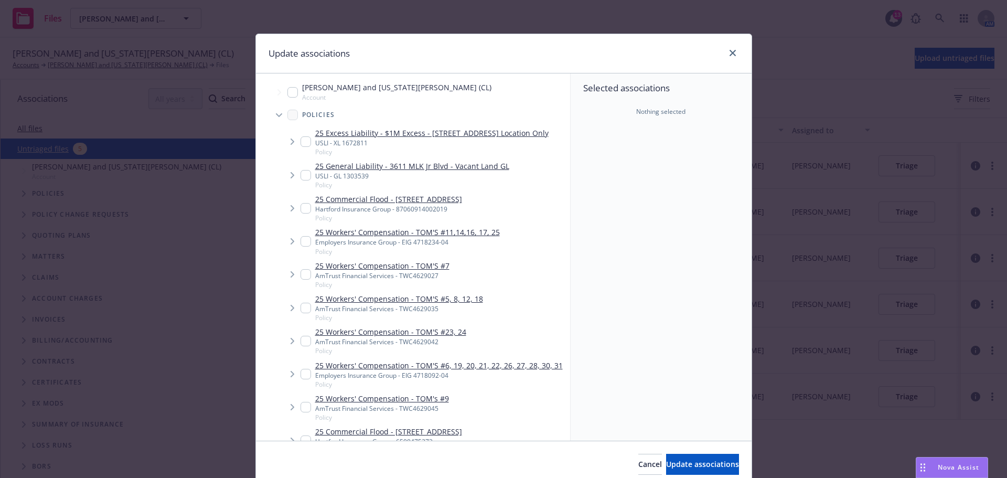
click at [303, 313] on input "Tree Example" at bounding box center [306, 308] width 10 height 10
checkbox input "true"
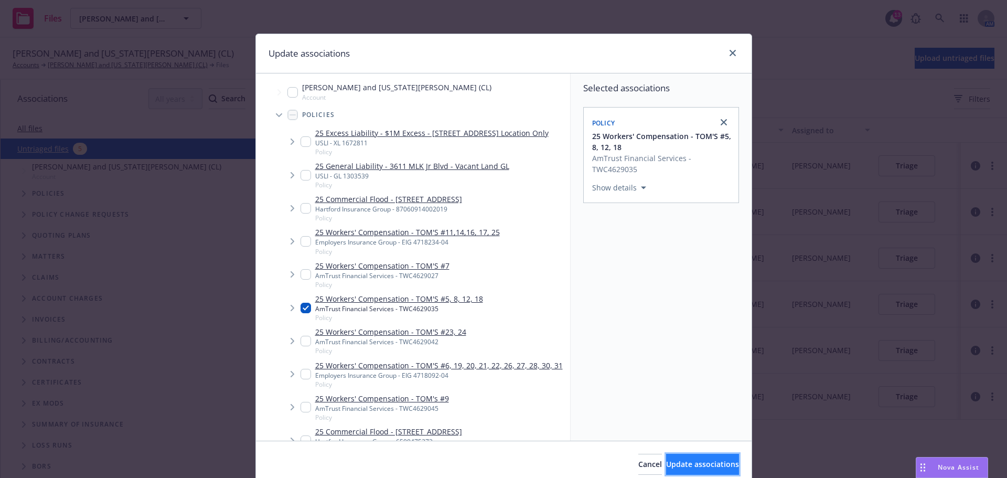
click at [702, 465] on span "Update associations" at bounding box center [702, 464] width 73 height 10
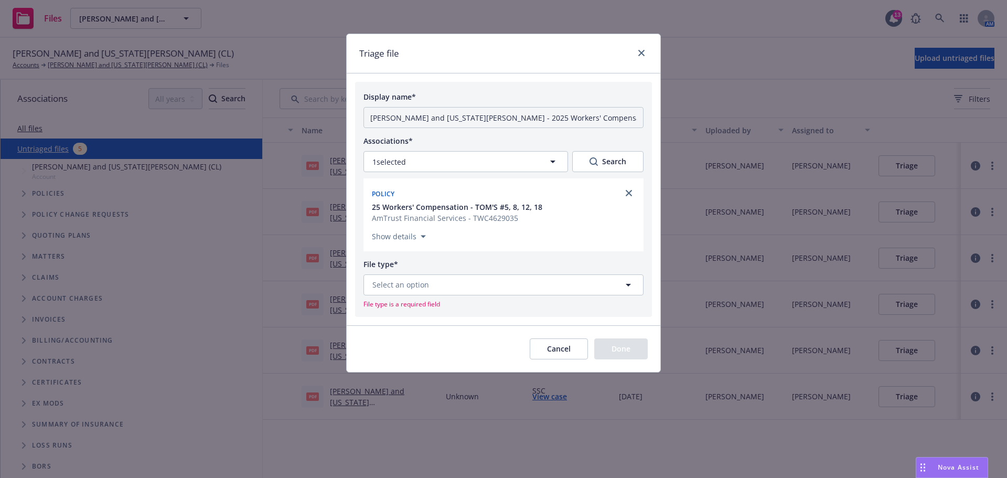
click at [425, 238] on icon "button" at bounding box center [423, 236] width 5 height 3
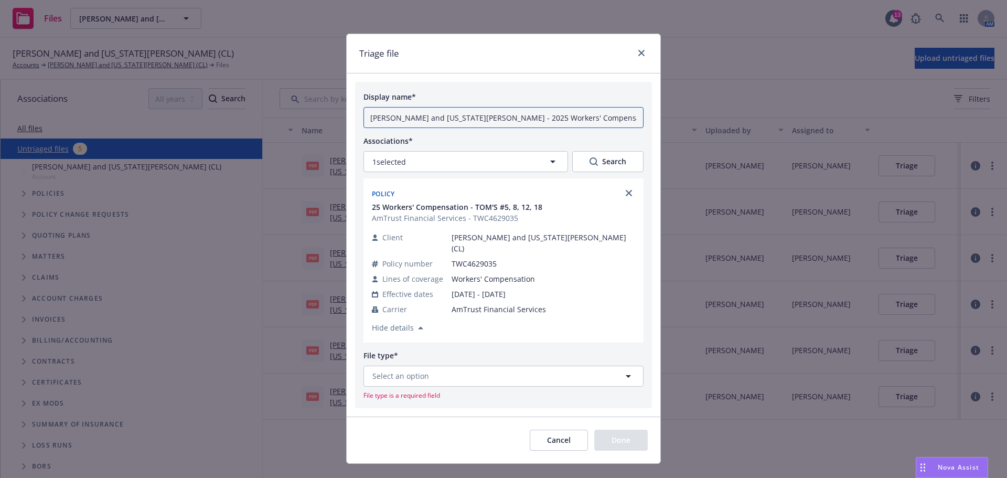
scroll to position [0, 84]
drag, startPoint x: 370, startPoint y: 127, endPoint x: 834, endPoint y: 122, distance: 464.2
click at [833, 122] on div "Triage file Display name* [PERSON_NAME] and [US_STATE][PERSON_NAME] - 2025 Work…" at bounding box center [503, 239] width 1007 height 478
type input "[DATE], WC, AMTR, Endo Removing [PERSON_NAME] and [US_STATE] as excluded office…"
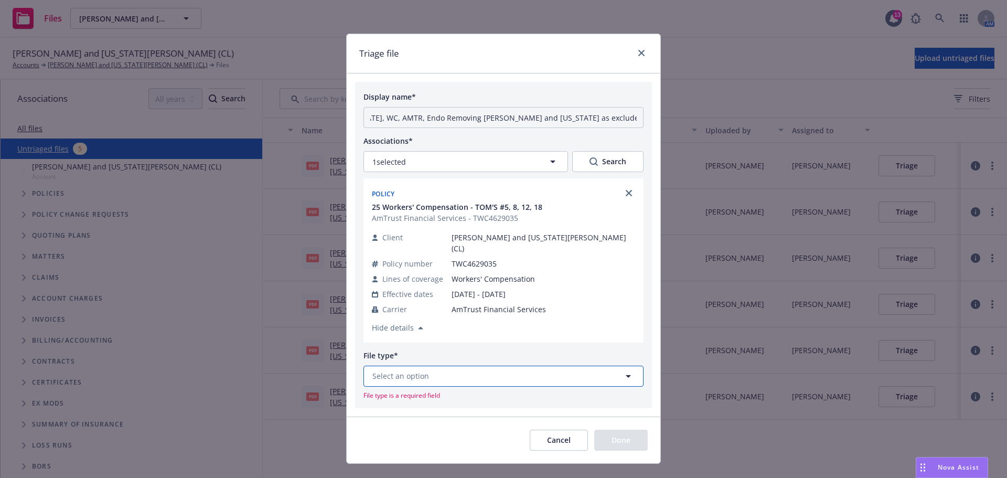
click at [483, 387] on button "Select an option" at bounding box center [503, 376] width 280 height 21
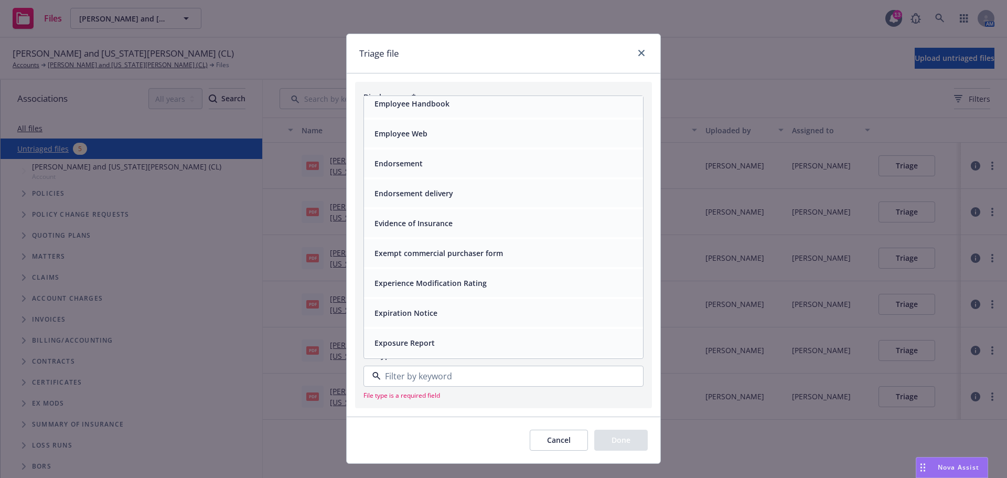
scroll to position [1923, 0]
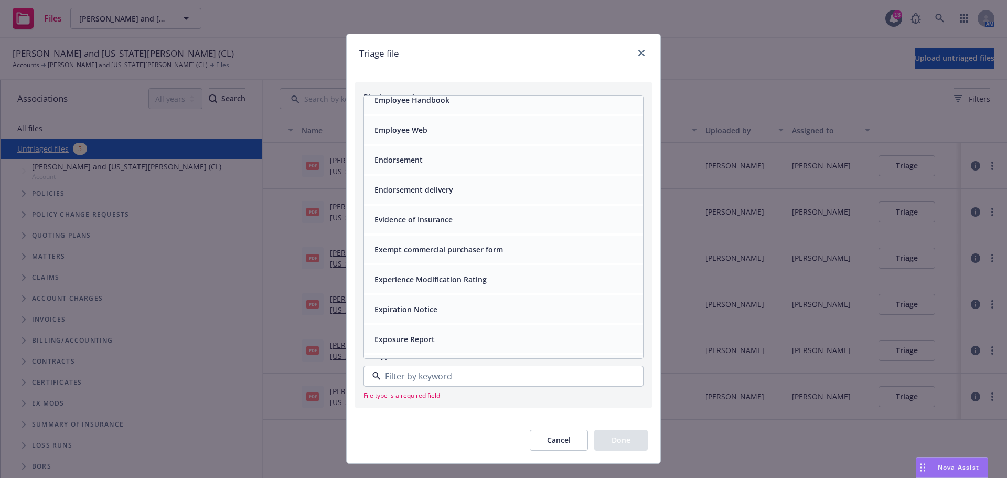
click at [499, 167] on div "Endorsement" at bounding box center [503, 159] width 266 height 15
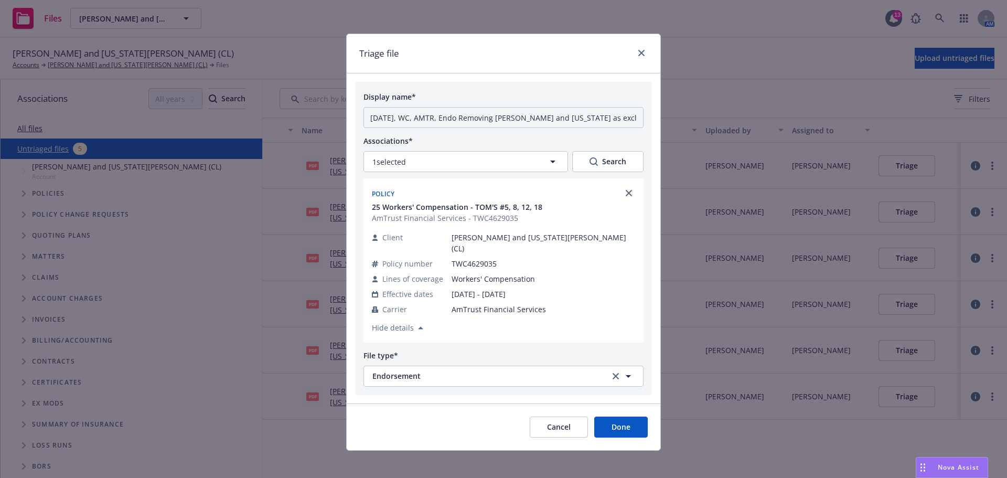
click at [609, 437] on button "Done" at bounding box center [620, 426] width 53 height 21
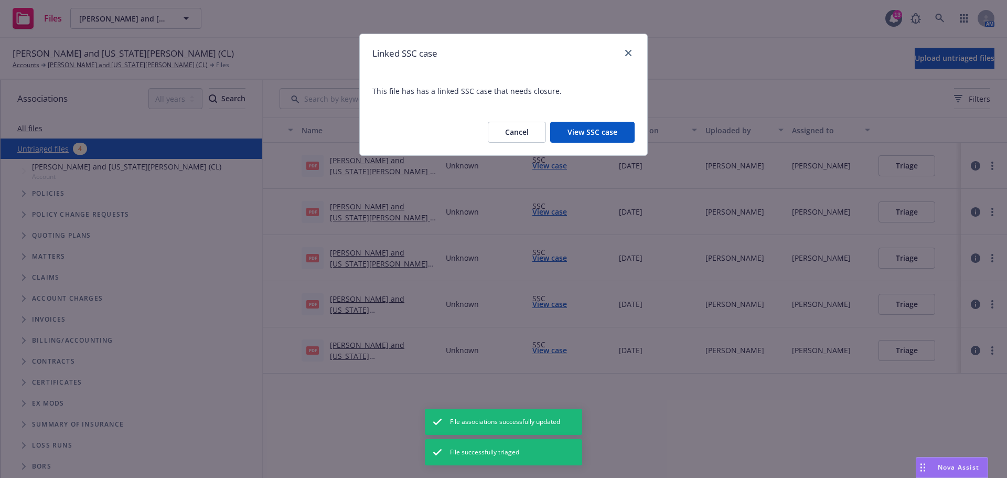
click at [559, 143] on button "View SSC case" at bounding box center [592, 132] width 84 height 21
